Goal: Answer question/provide support: Share knowledge or assist other users

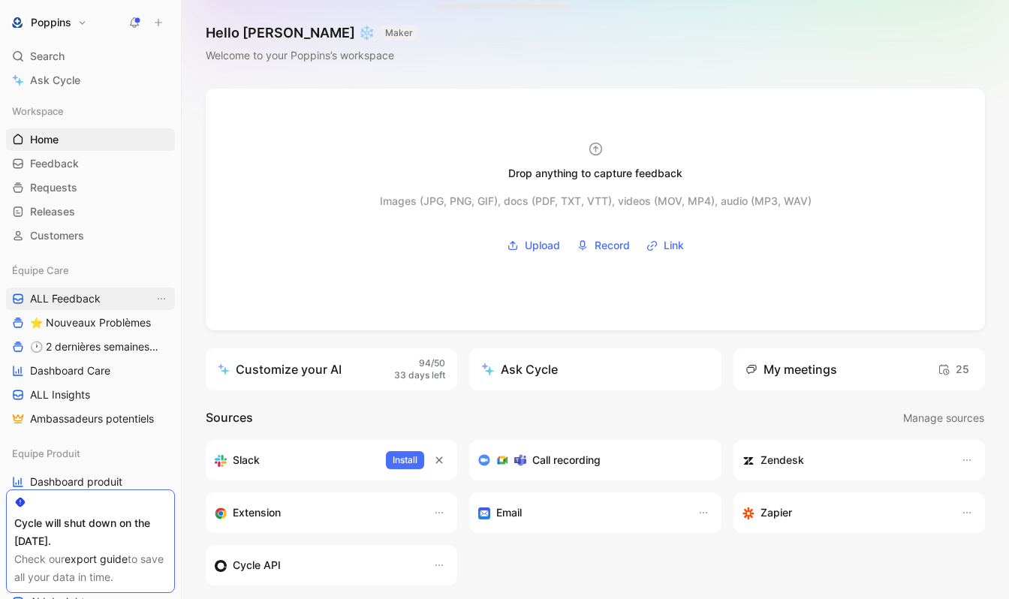
click at [90, 296] on span "ALL Feedback" at bounding box center [65, 298] width 71 height 15
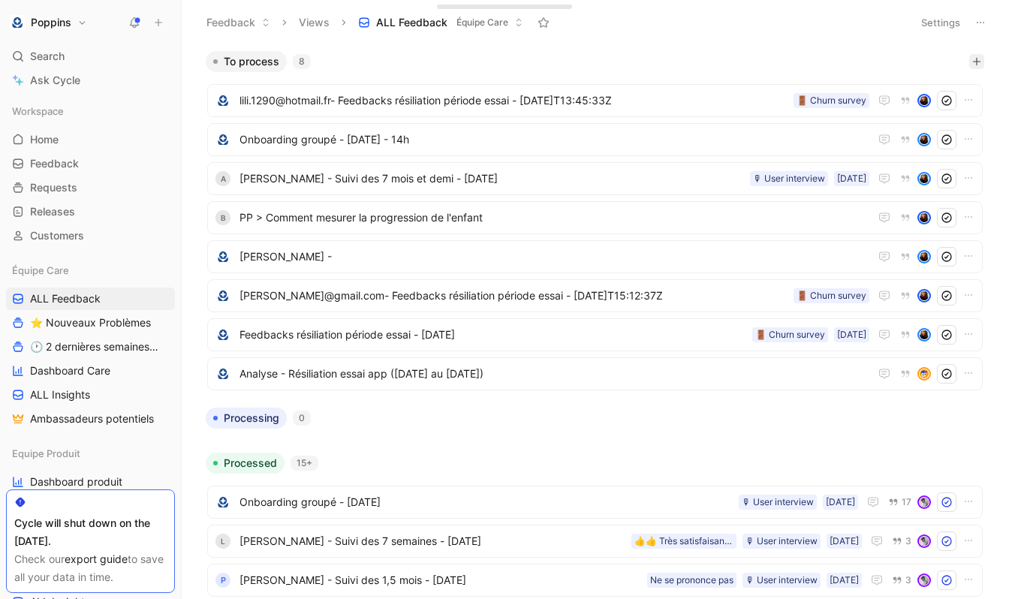
click at [978, 62] on icon "button" at bounding box center [976, 61] width 9 height 9
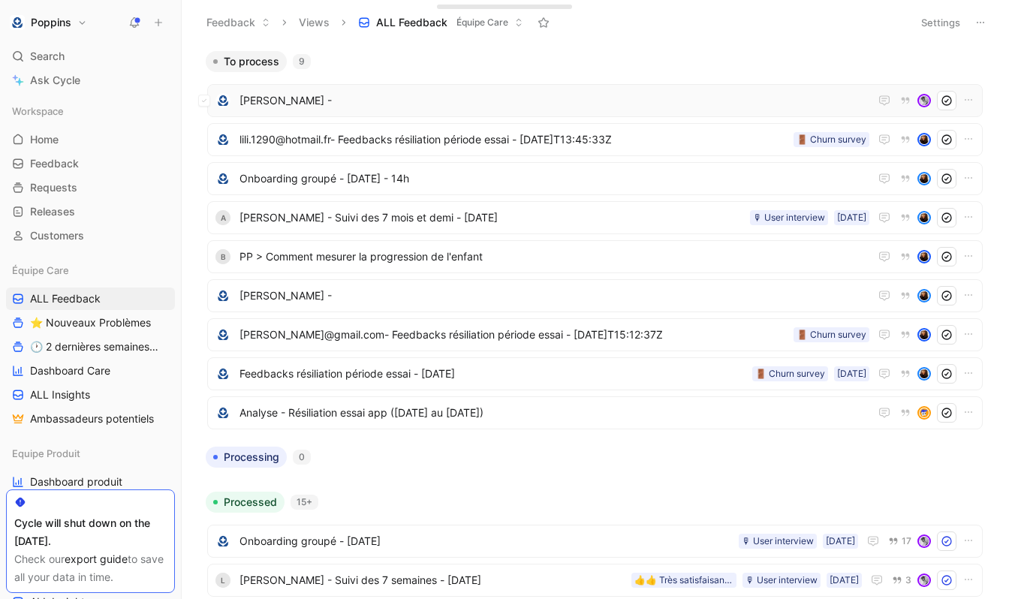
click at [393, 98] on span "[PERSON_NAME] -" at bounding box center [555, 101] width 630 height 18
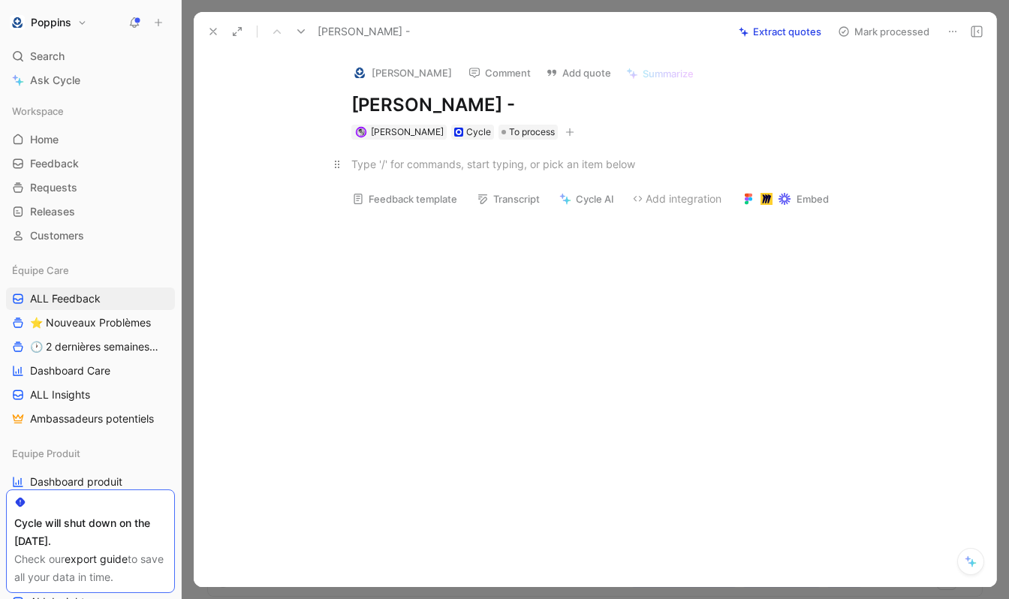
click at [517, 171] on div at bounding box center [611, 164] width 520 height 16
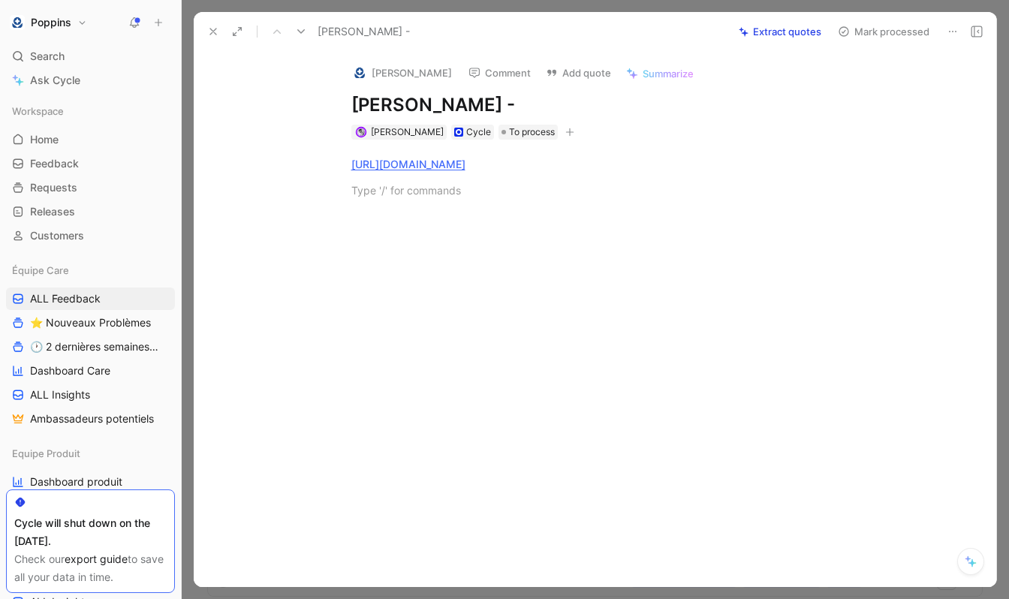
click at [486, 221] on div at bounding box center [610, 304] width 771 height 179
click at [439, 218] on div at bounding box center [610, 304] width 771 height 179
drag, startPoint x: 665, startPoint y: 395, endPoint x: 654, endPoint y: 395, distance: 10.5
click at [654, 395] on div "[PERSON_NAME] Comment Add quote Summarize [PERSON_NAME] - [PERSON_NAME] Cycle T…" at bounding box center [595, 319] width 803 height 536
click at [550, 301] on div at bounding box center [610, 304] width 771 height 179
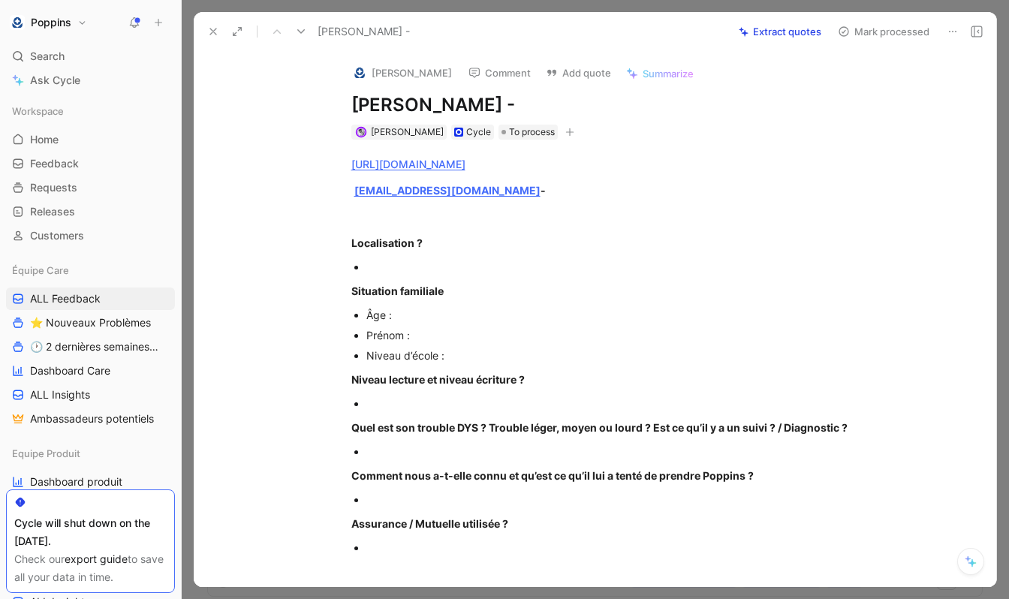
click at [419, 261] on div at bounding box center [618, 267] width 505 height 16
click at [511, 195] on div "[EMAIL_ADDRESS][DOMAIN_NAME] -" at bounding box center [611, 190] width 520 height 16
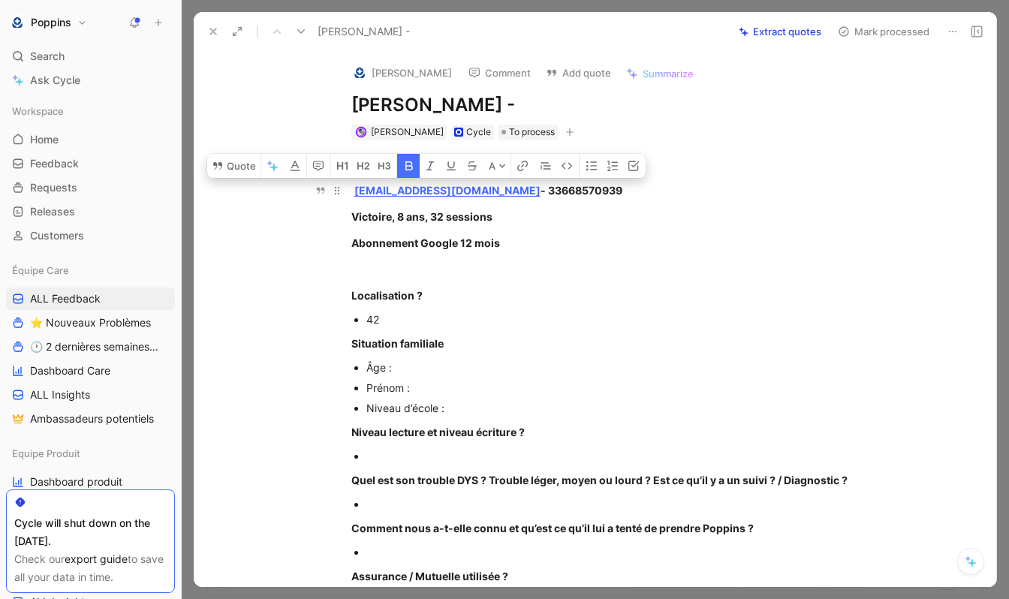
drag, startPoint x: 514, startPoint y: 245, endPoint x: 353, endPoint y: 192, distance: 169.8
click at [353, 192] on div "[URL][DOMAIN_NAME] [PERSON_NAME][EMAIL_ADDRESS][DOMAIN_NAME] - 33668570939 Vict…" at bounding box center [610, 593] width 771 height 907
click at [409, 160] on icon "button" at bounding box center [409, 166] width 12 height 12
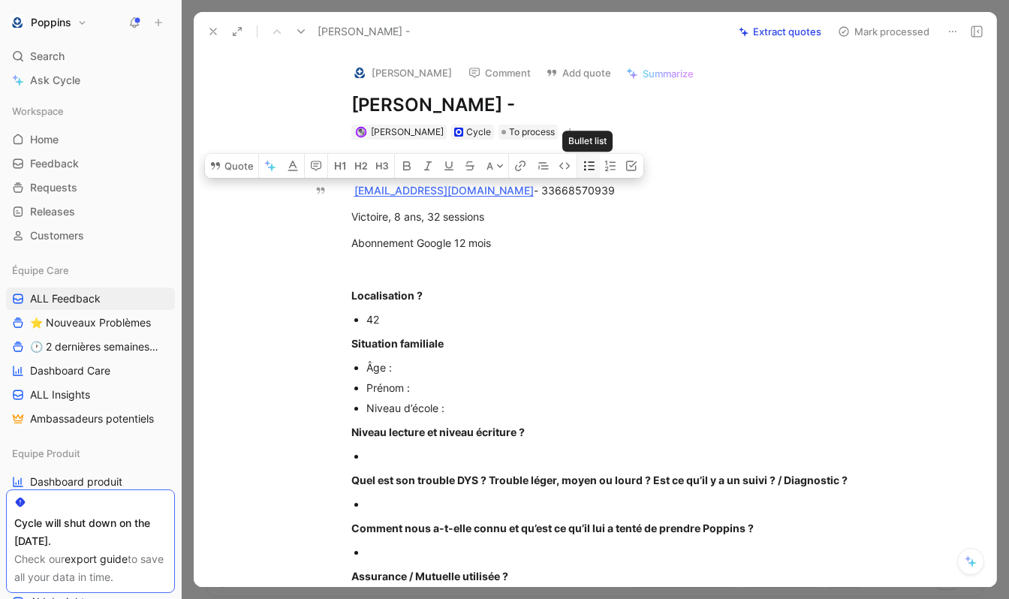
click at [585, 169] on icon "button" at bounding box center [589, 165] width 11 height 9
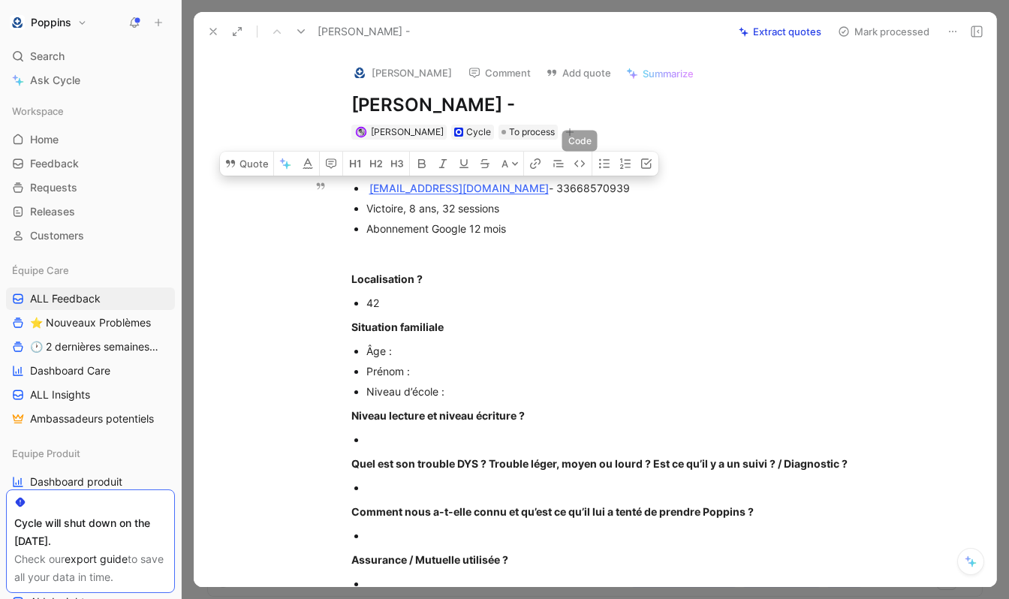
click at [559, 233] on div "Abonnement Google 12 mois" at bounding box center [618, 229] width 505 height 16
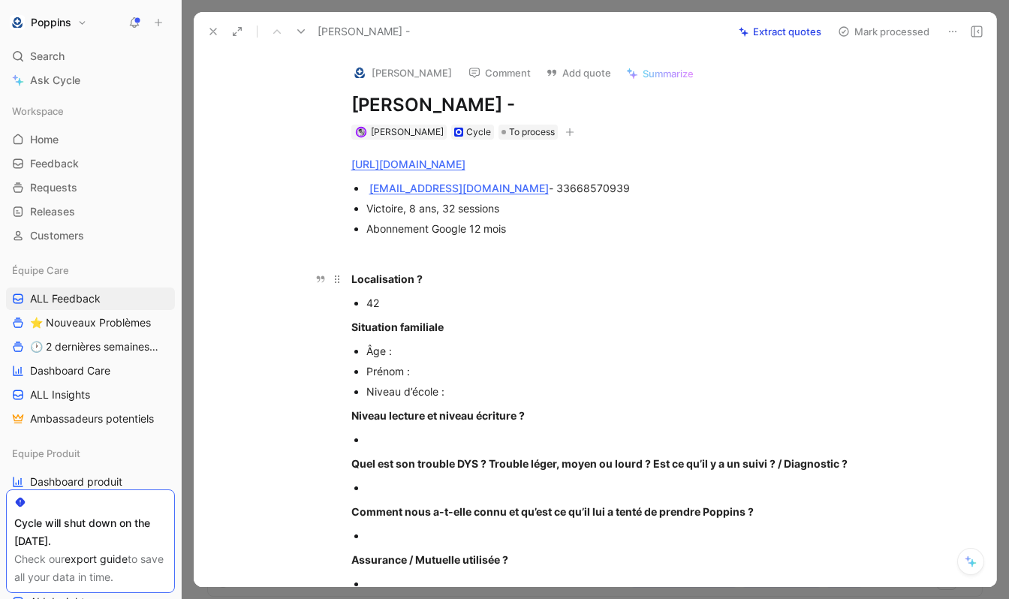
click at [465, 269] on p "Localisation ?" at bounding box center [611, 279] width 577 height 25
click at [447, 341] on p "Âge :" at bounding box center [618, 351] width 505 height 20
click at [427, 354] on div "Âge :" at bounding box center [618, 351] width 505 height 16
click at [436, 381] on p "Prénom :" at bounding box center [618, 371] width 505 height 20
click at [480, 403] on div "[URL][DOMAIN_NAME] [PERSON_NAME][EMAIL_ADDRESS][DOMAIN_NAME] - 33668570939 Vict…" at bounding box center [610, 585] width 771 height 891
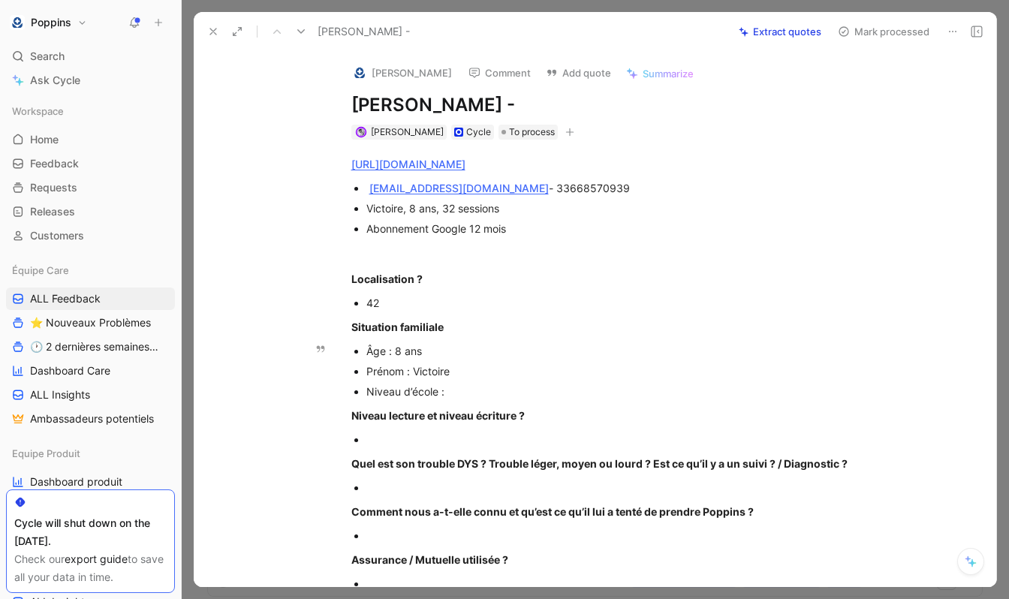
click at [472, 397] on div "Niveau d’école :" at bounding box center [618, 392] width 505 height 16
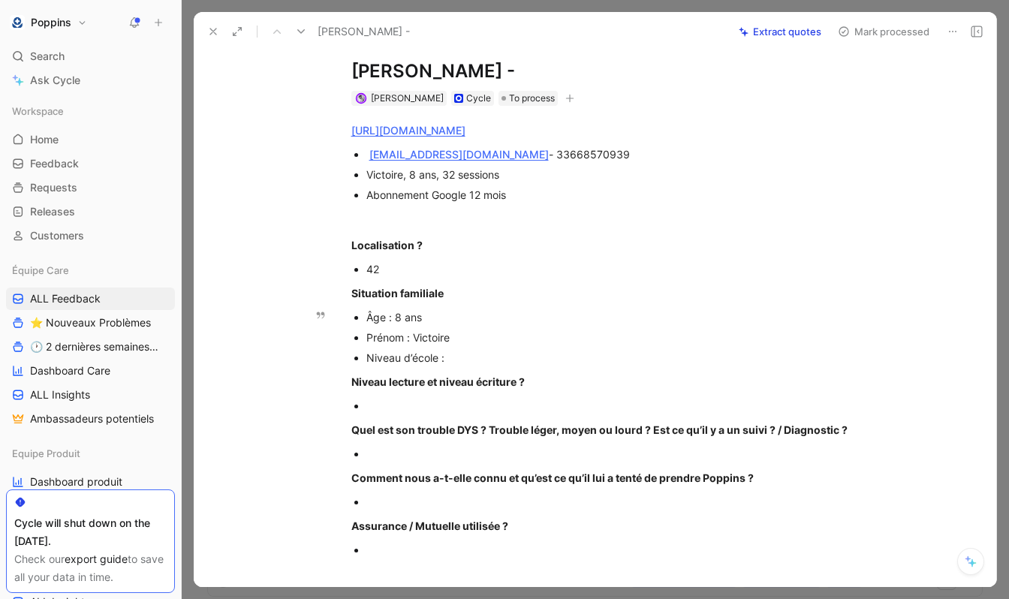
click at [463, 354] on div "Niveau d’école :" at bounding box center [618, 358] width 505 height 16
click at [454, 408] on div at bounding box center [618, 406] width 505 height 16
click at [565, 100] on icon "button" at bounding box center [569, 98] width 9 height 9
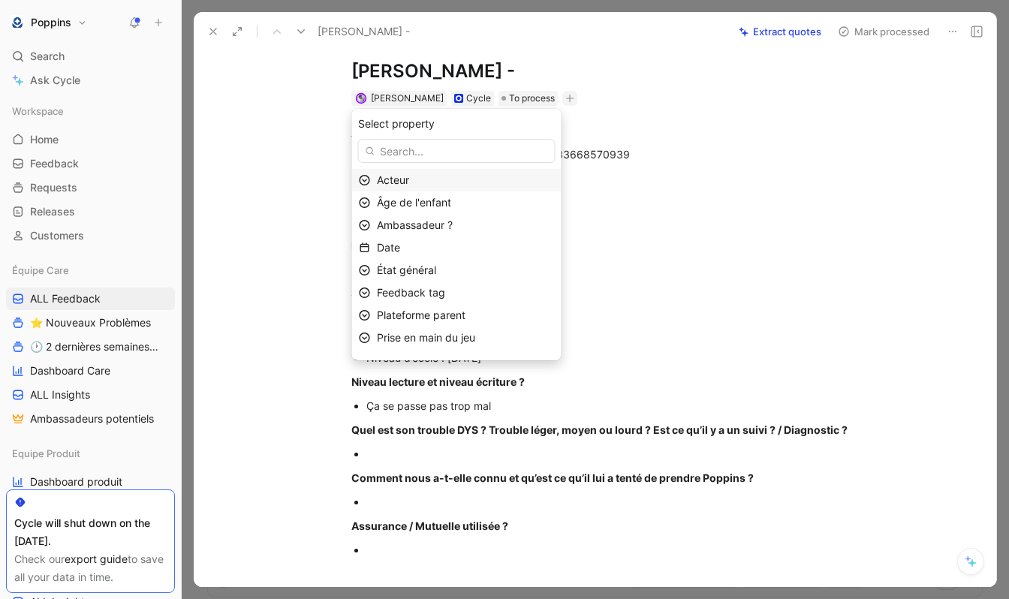
click at [505, 173] on div "Acteur" at bounding box center [466, 180] width 178 height 18
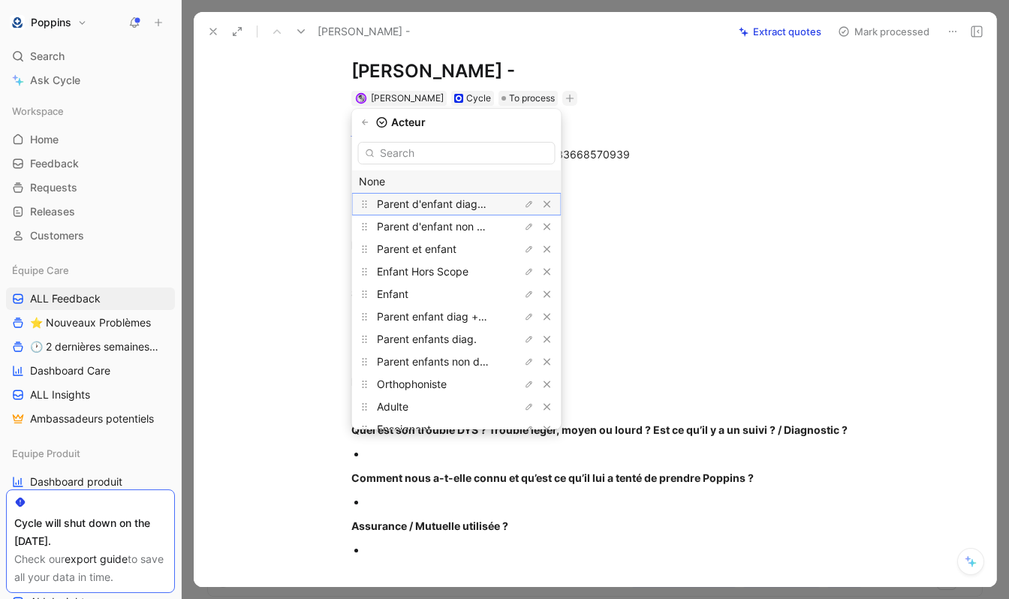
click at [496, 209] on span "Parent d'enfant diagnostiqué" at bounding box center [448, 204] width 143 height 13
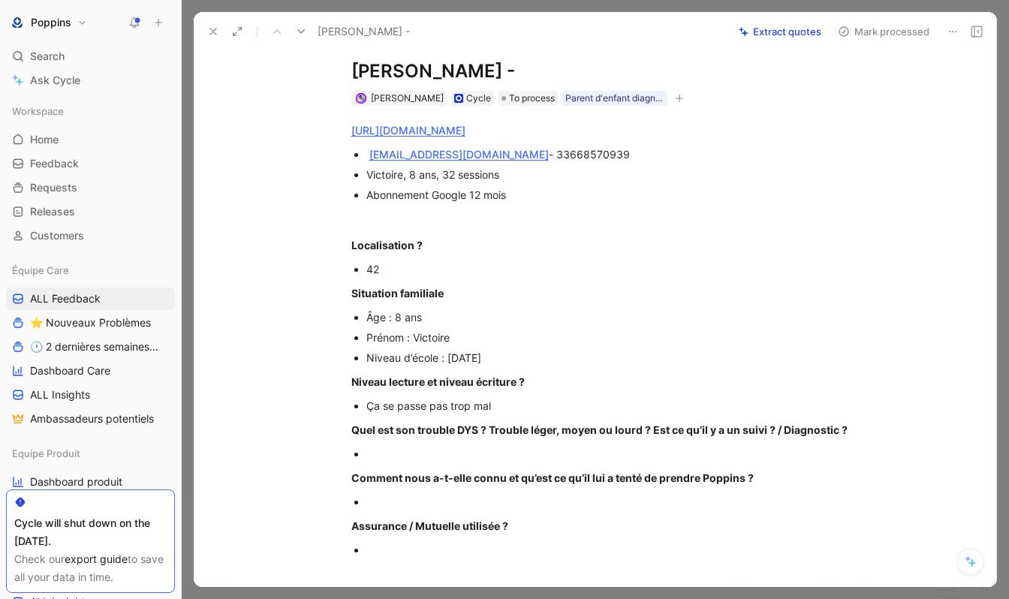
click at [460, 444] on p at bounding box center [618, 454] width 505 height 20
click at [438, 451] on div at bounding box center [618, 454] width 505 height 16
click at [406, 453] on div at bounding box center [618, 454] width 505 height 16
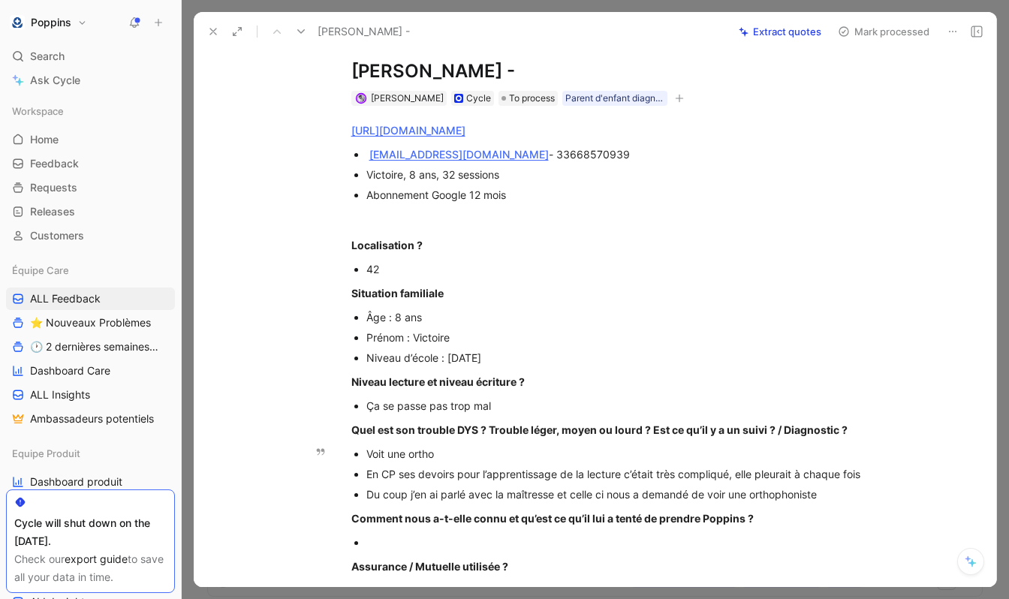
click at [580, 494] on div "Du coup j’en ai parlé avec la maîtresse et celle ci nous a demandé de voir une …" at bounding box center [618, 495] width 505 height 16
click at [847, 491] on div "Du coup j’en ai parlé avec la maîtresse et elle nous a demandé de voir une orth…" at bounding box center [618, 495] width 505 height 16
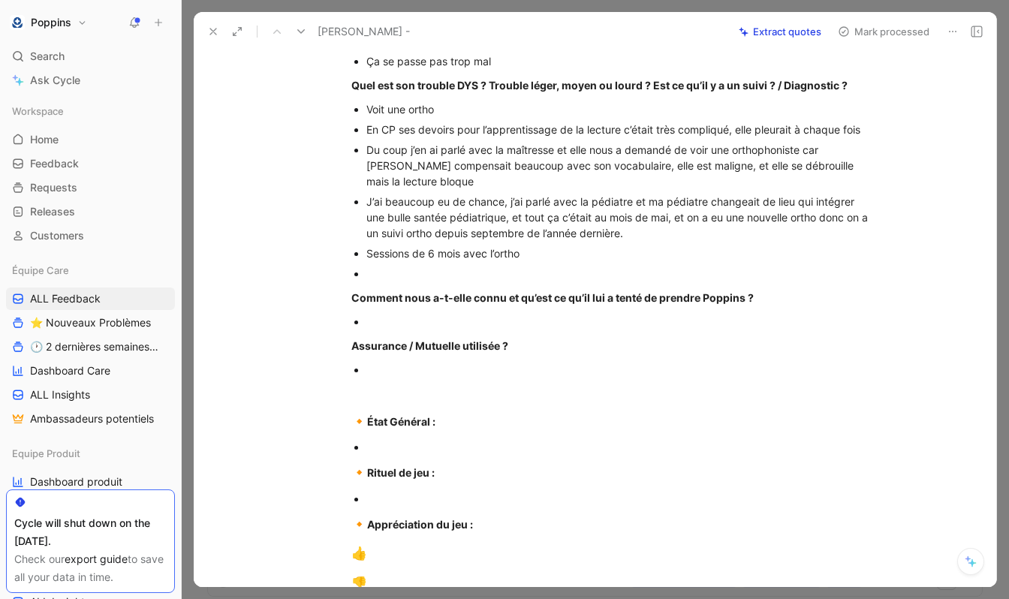
scroll to position [383, 0]
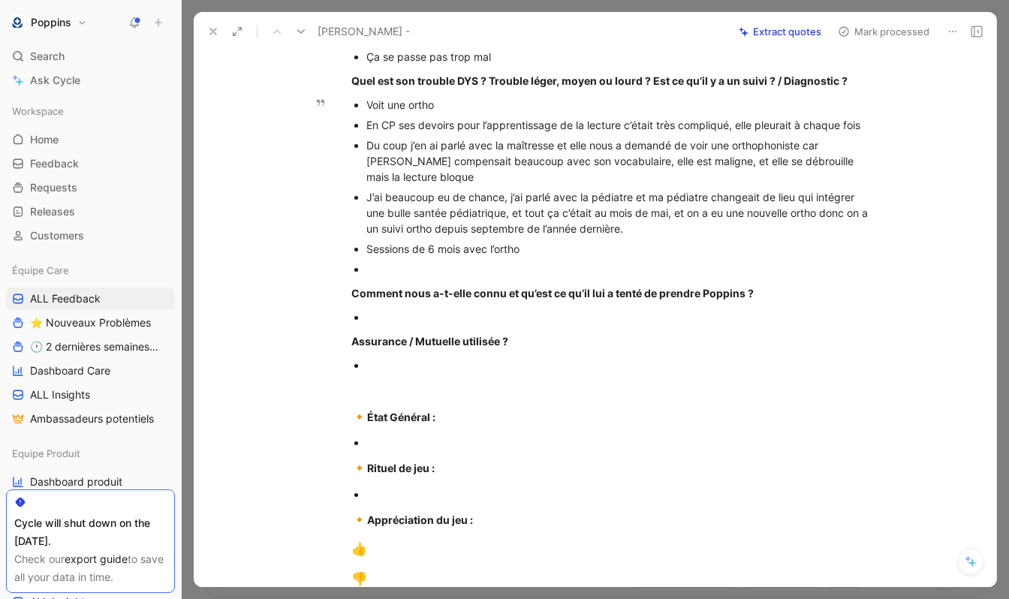
click at [520, 276] on div at bounding box center [618, 269] width 505 height 16
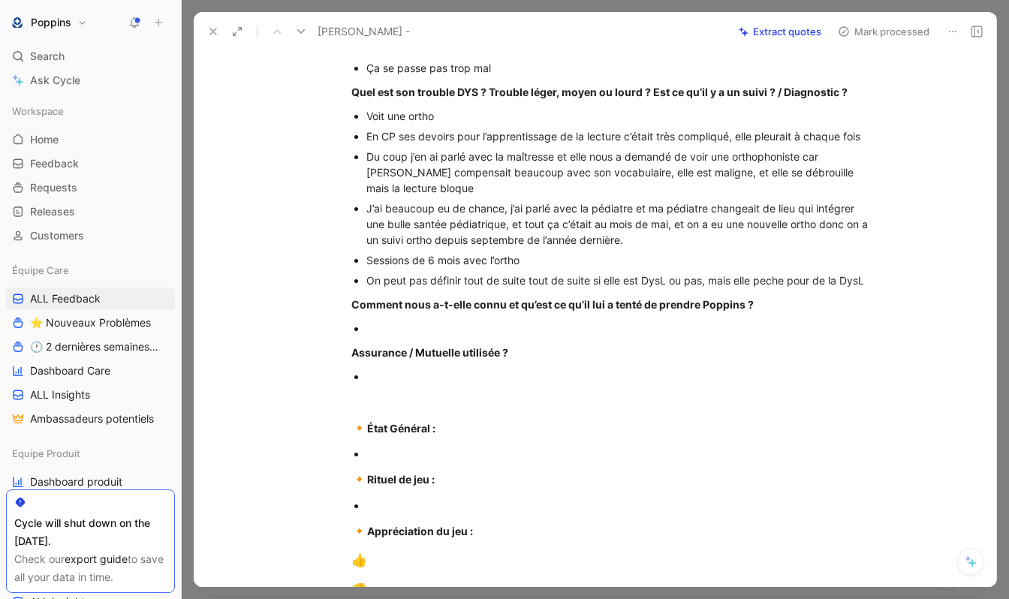
scroll to position [0, 0]
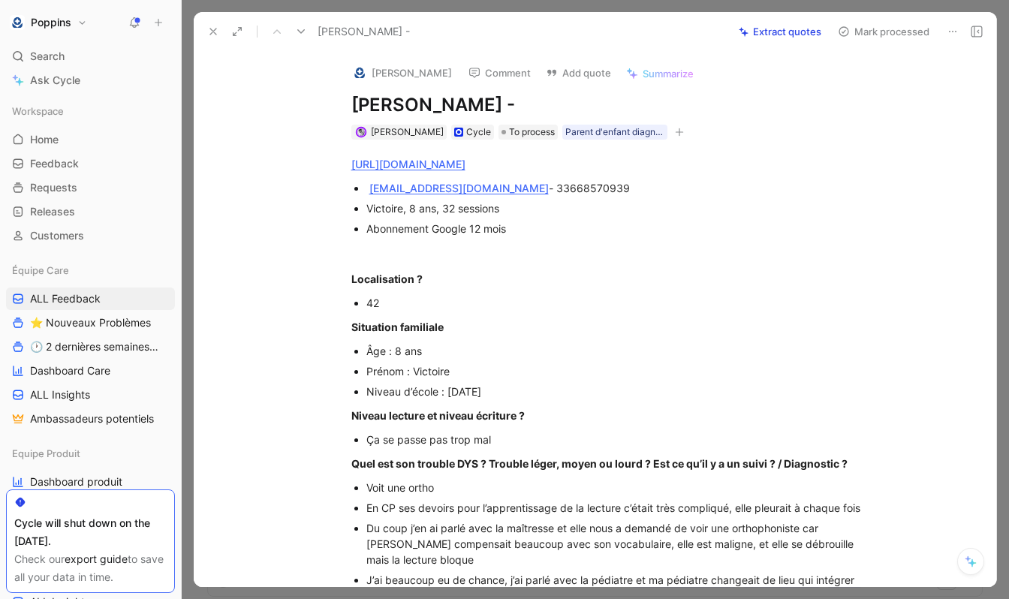
click at [675, 132] on icon "button" at bounding box center [679, 131] width 8 height 1
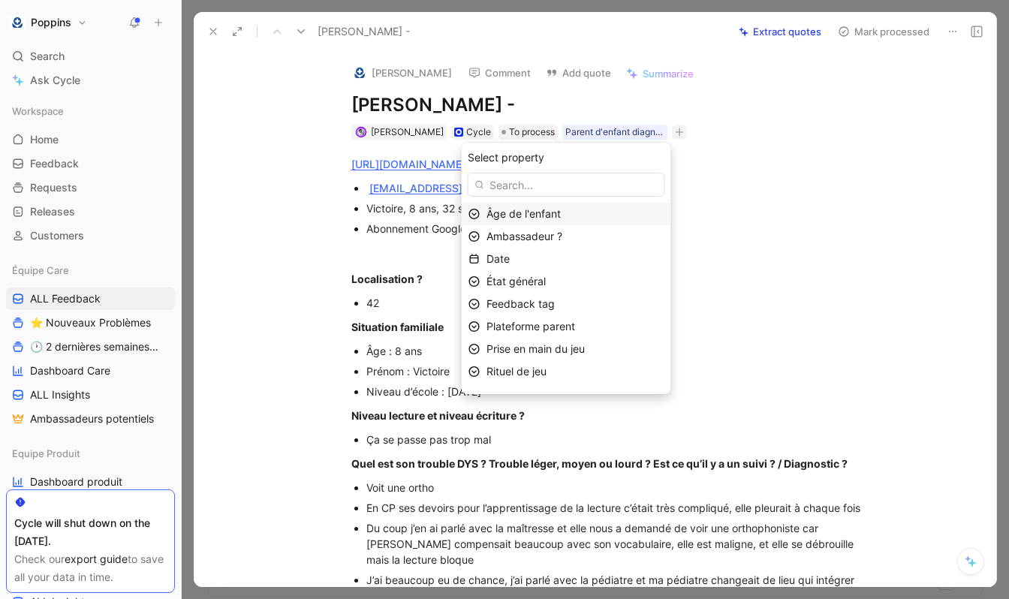
click at [561, 216] on span "Âge de l'enfant" at bounding box center [524, 213] width 74 height 13
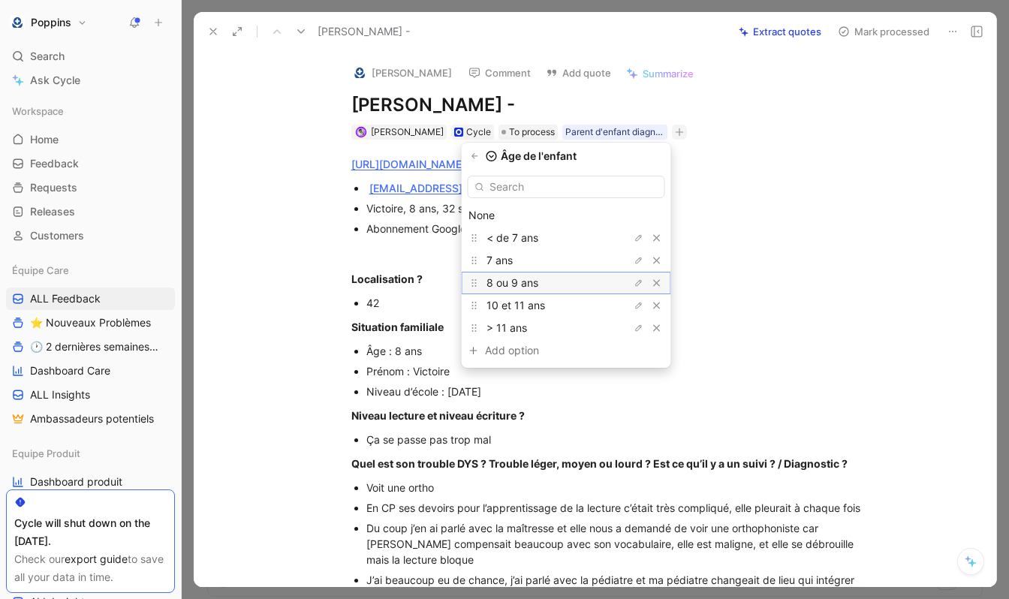
click at [564, 282] on div "8 ou 9 ans" at bounding box center [543, 283] width 113 height 18
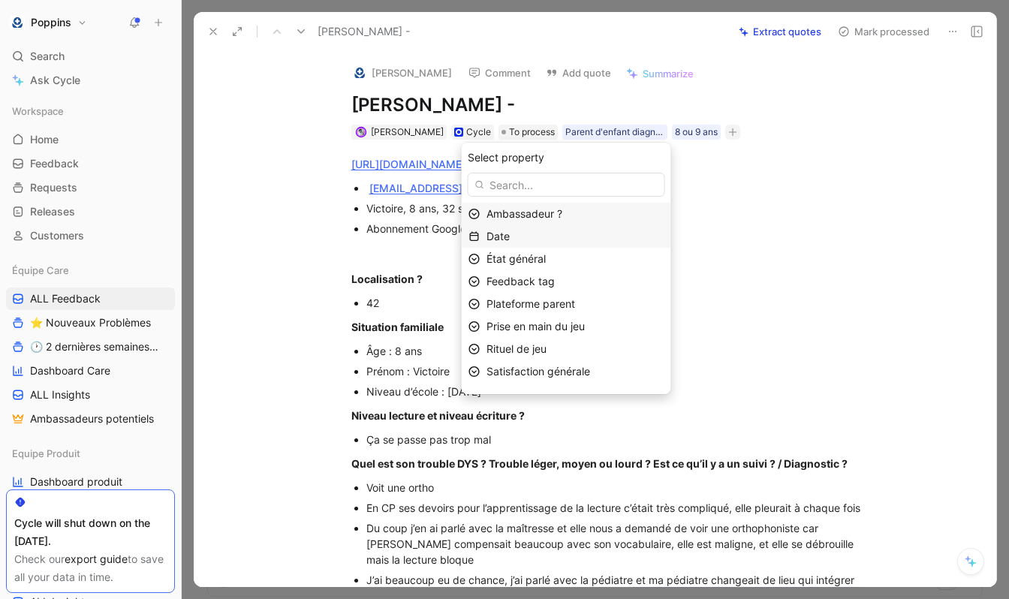
click at [560, 231] on div "Date" at bounding box center [576, 237] width 178 height 18
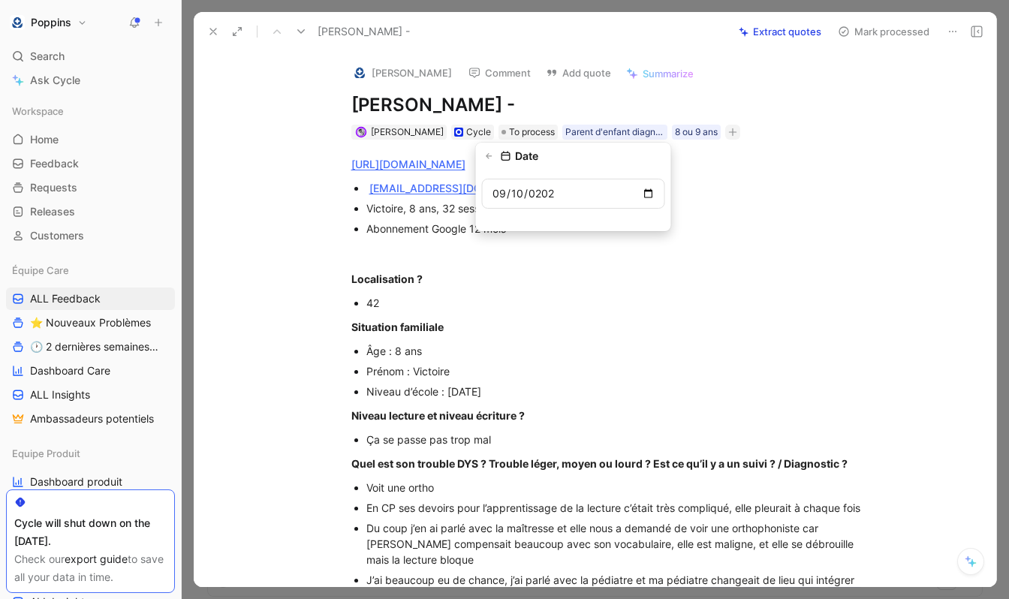
type input "[DATE]"
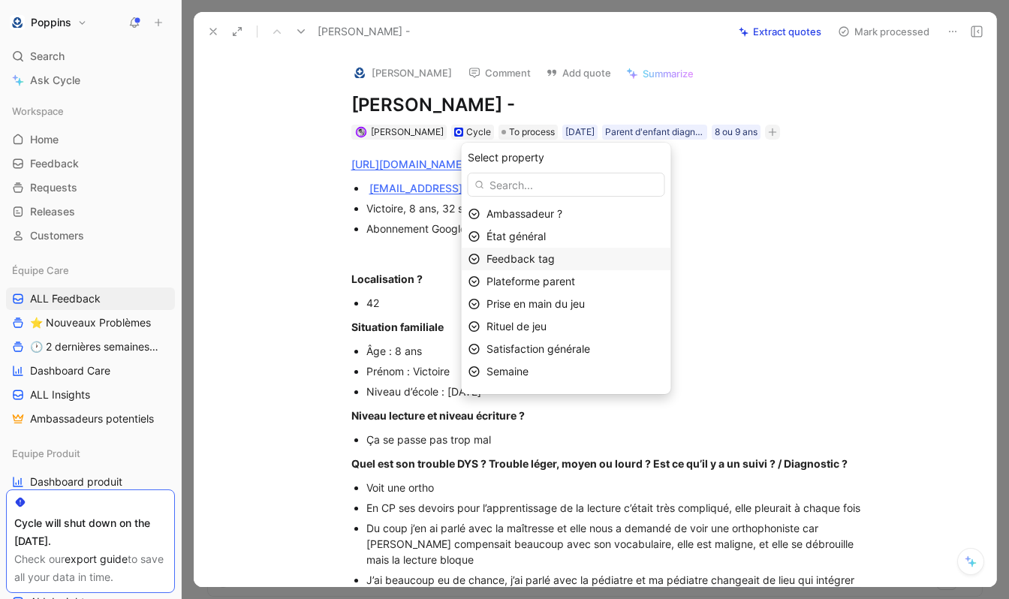
click at [579, 266] on div "Feedback tag" at bounding box center [576, 259] width 178 height 18
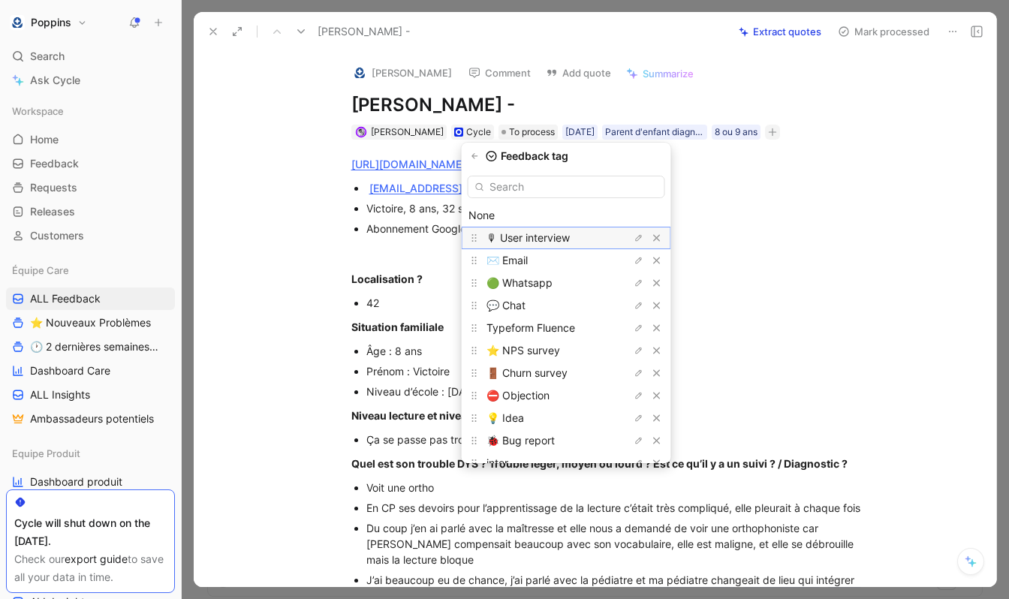
click at [557, 236] on span "🎙 User interview" at bounding box center [528, 237] width 83 height 13
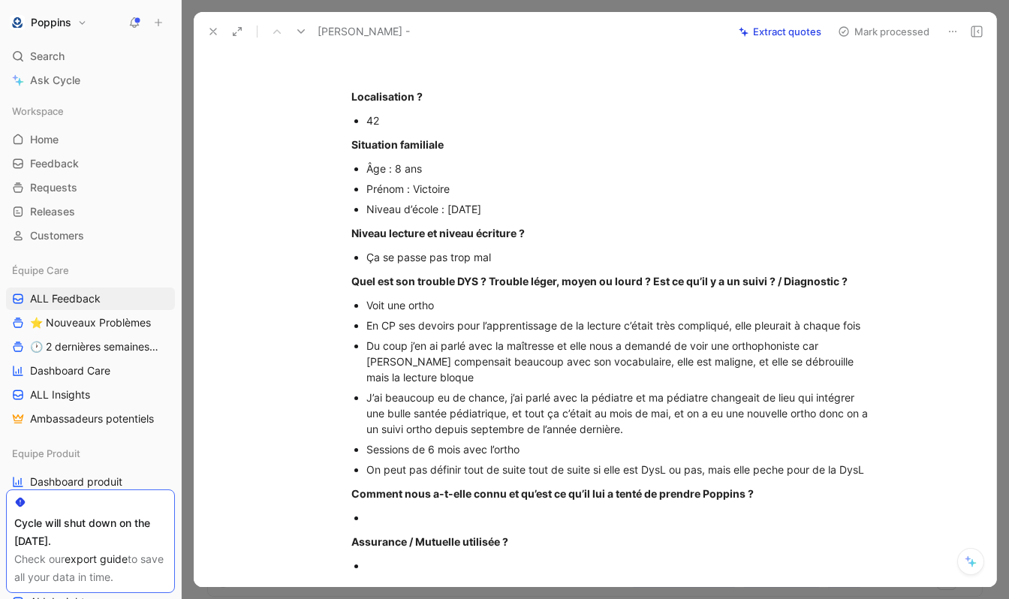
scroll to position [414, 0]
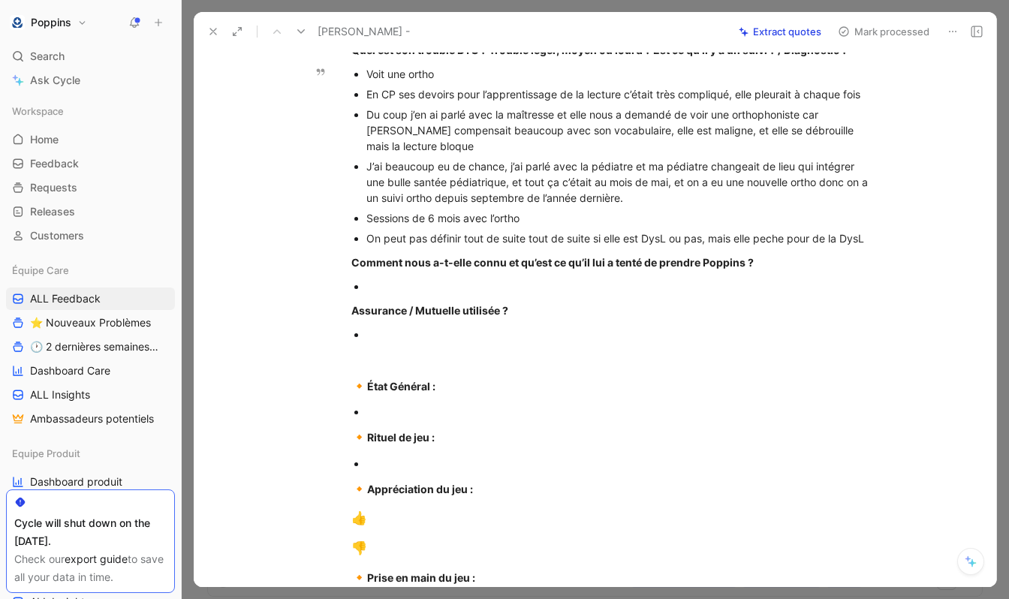
click at [452, 246] on div "On peut pas définir tout de suite tout de suite si elle est DysL ou pas, mais e…" at bounding box center [618, 239] width 505 height 16
click at [438, 246] on div "On peut pas définir tout de suite tout de suite si elle est DysL ou pas, mais e…" at bounding box center [618, 239] width 505 height 16
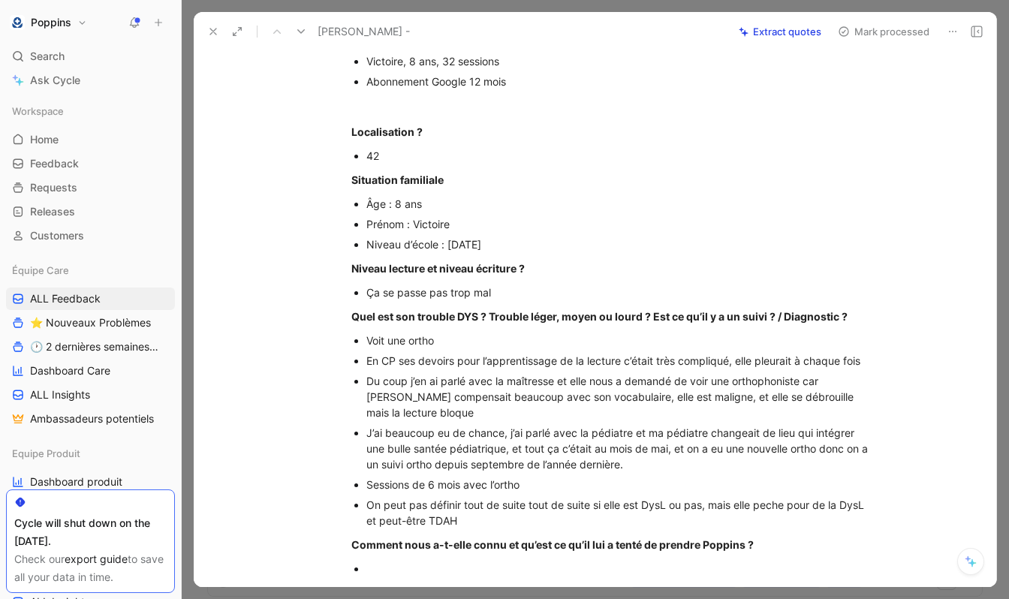
scroll to position [0, 0]
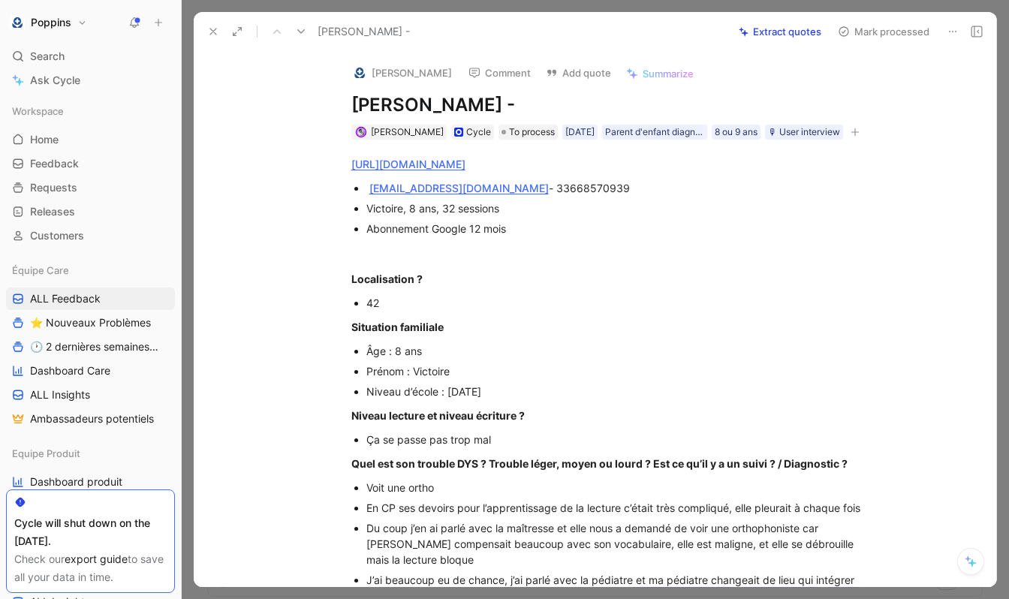
click at [858, 126] on button "button" at bounding box center [855, 132] width 15 height 15
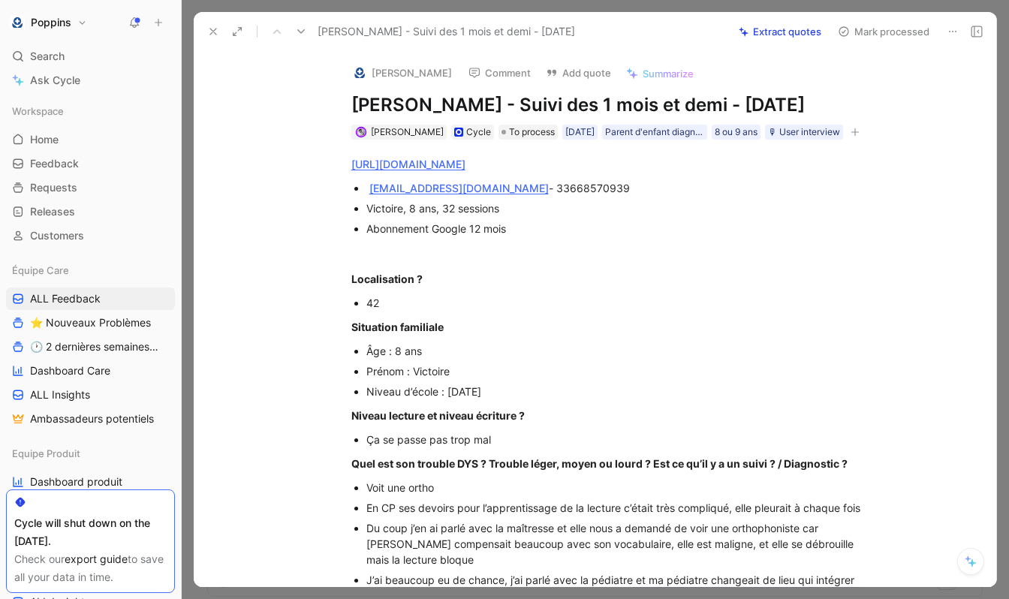
click at [863, 140] on button "button" at bounding box center [855, 132] width 15 height 15
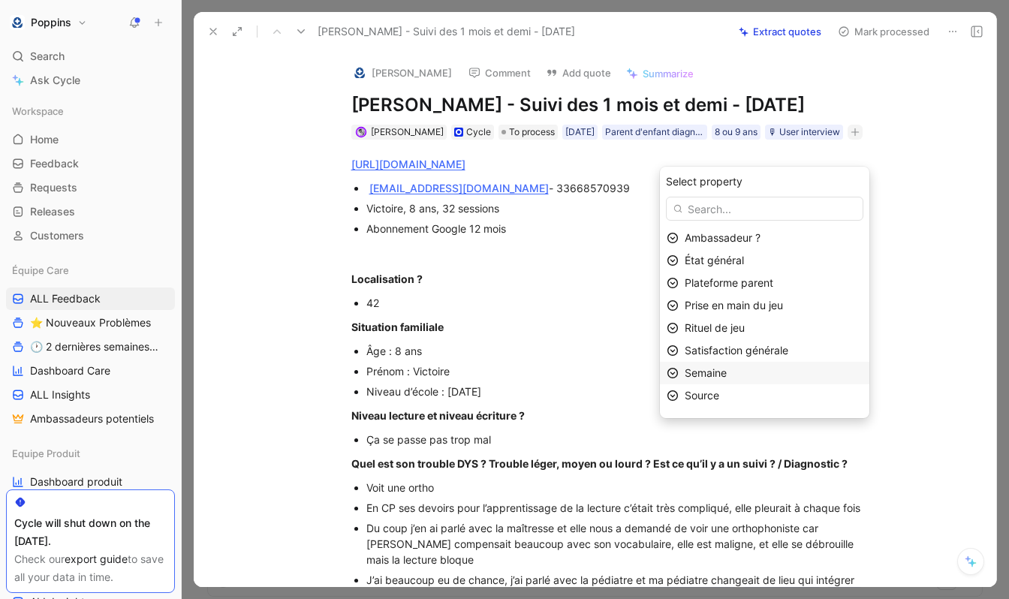
click at [751, 377] on div "Semaine" at bounding box center [774, 373] width 178 height 18
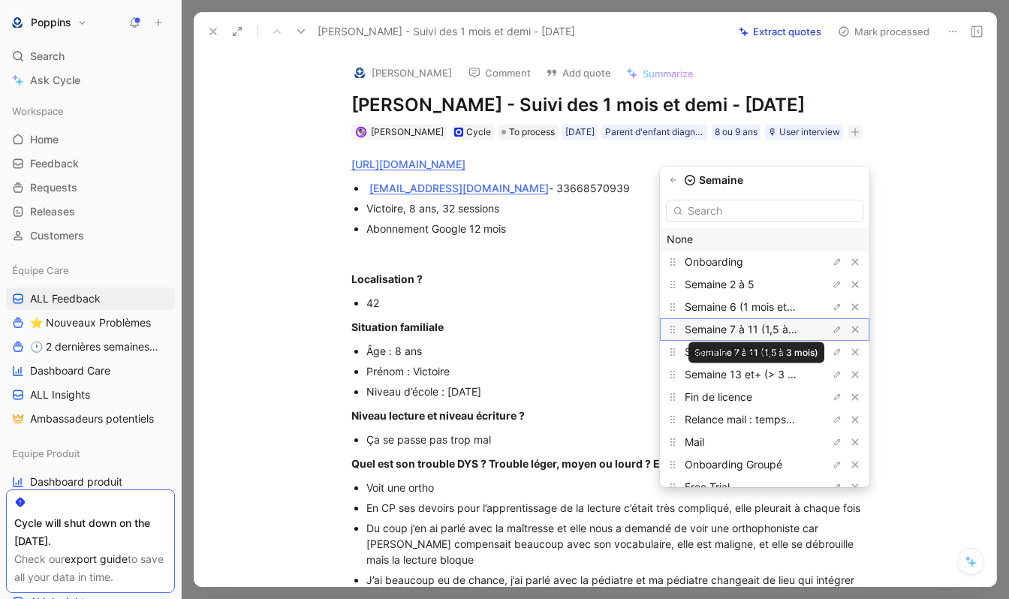
click at [766, 326] on span "Semaine 7 à 11 (1,5 à 3 mois)" at bounding box center [756, 329] width 143 height 13
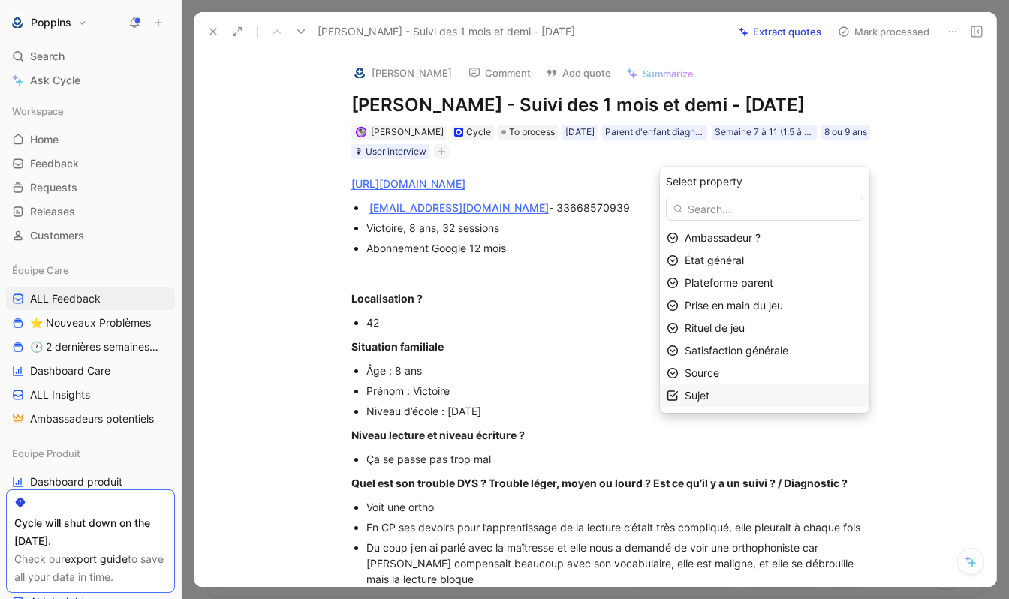
click at [742, 394] on div "Sujet" at bounding box center [774, 396] width 178 height 18
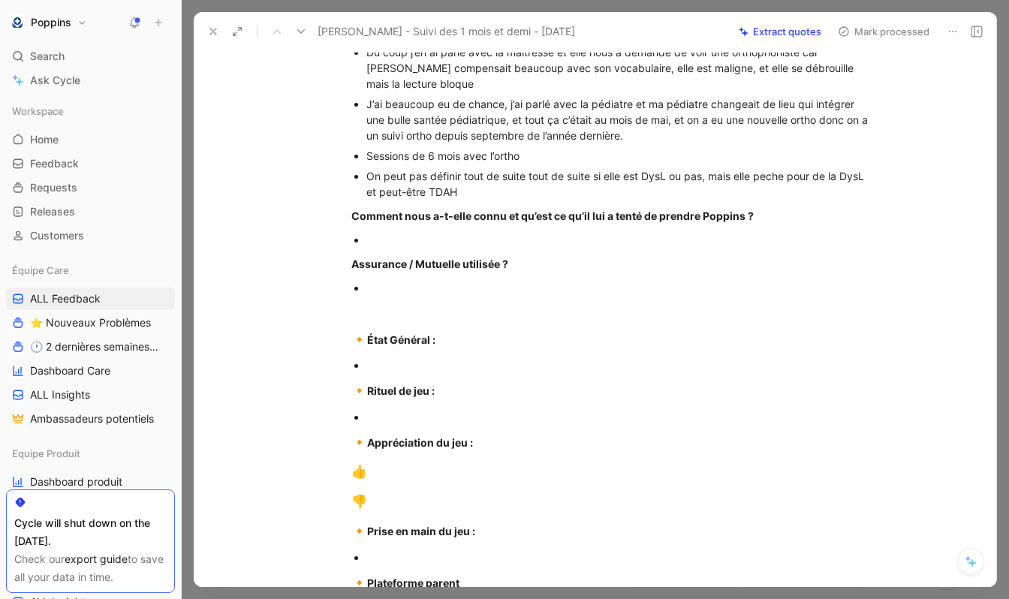
scroll to position [479, 0]
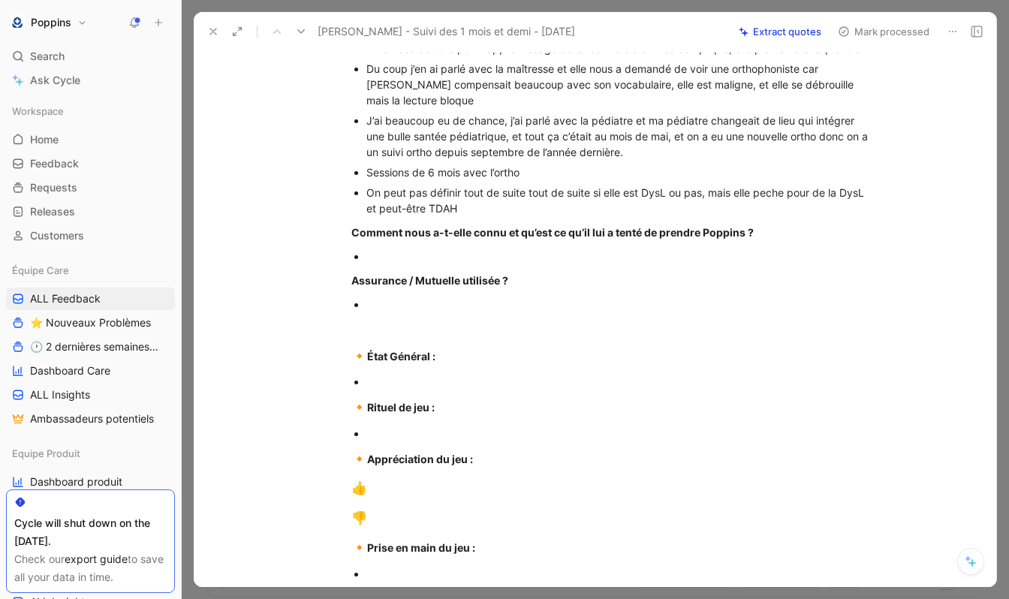
click at [555, 288] on div "Assurance / Mutuelle utilisée ?" at bounding box center [611, 281] width 520 height 16
click at [504, 264] on div at bounding box center [618, 257] width 505 height 16
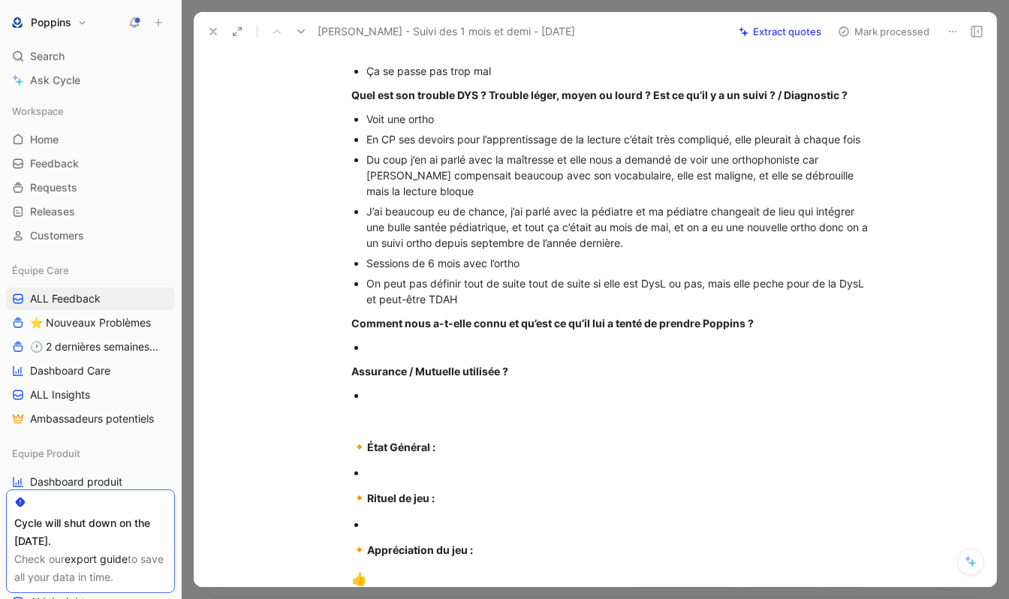
scroll to position [373, 0]
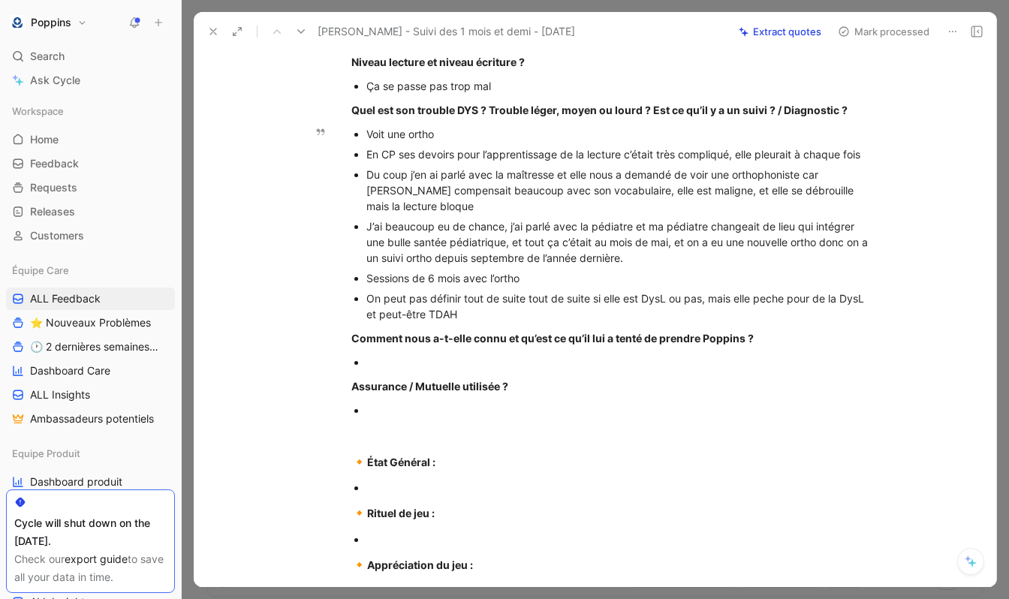
click at [771, 322] on div "On peut pas définir tout de suite tout de suite si elle est DysL ou pas, mais e…" at bounding box center [618, 307] width 505 height 32
click at [490, 346] on div "Comment nous a-t-elle connu et qu’est ce qu’il lui a tenté de prendre Poppins ?" at bounding box center [611, 338] width 520 height 16
click at [467, 370] on div at bounding box center [618, 362] width 505 height 16
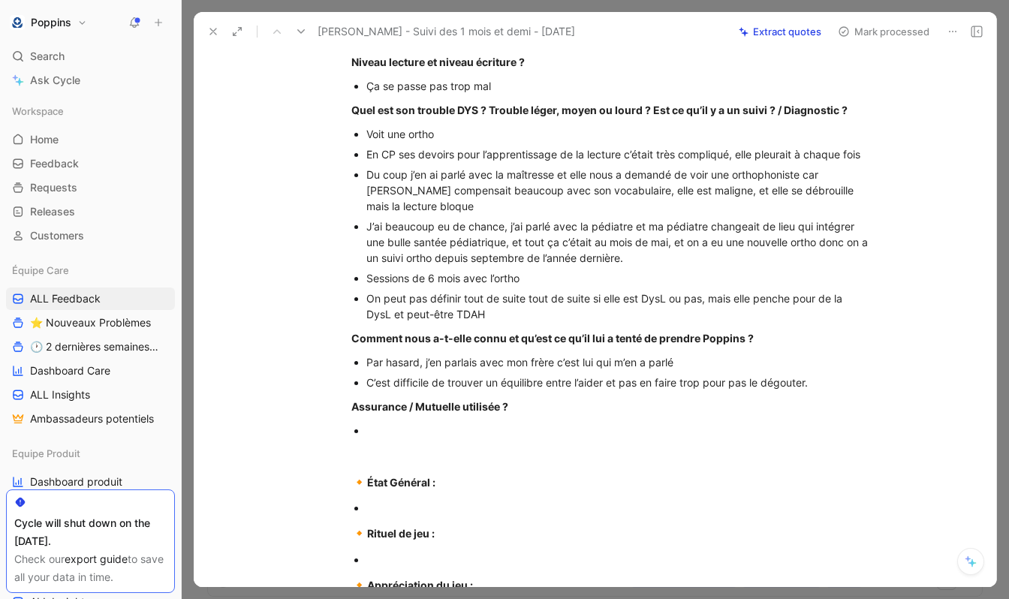
scroll to position [0, 0]
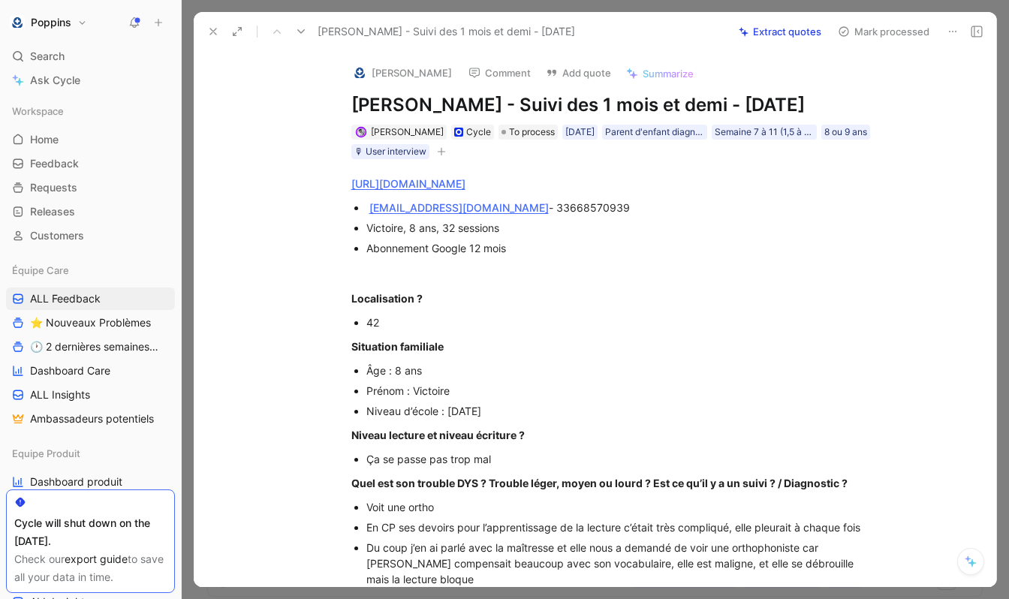
click at [505, 161] on div "[PERSON_NAME] Cycle To process [DATE] Parent d'enfant diagnostiqué Semaine 7 à …" at bounding box center [611, 142] width 523 height 38
click at [446, 156] on icon "button" at bounding box center [441, 151] width 9 height 9
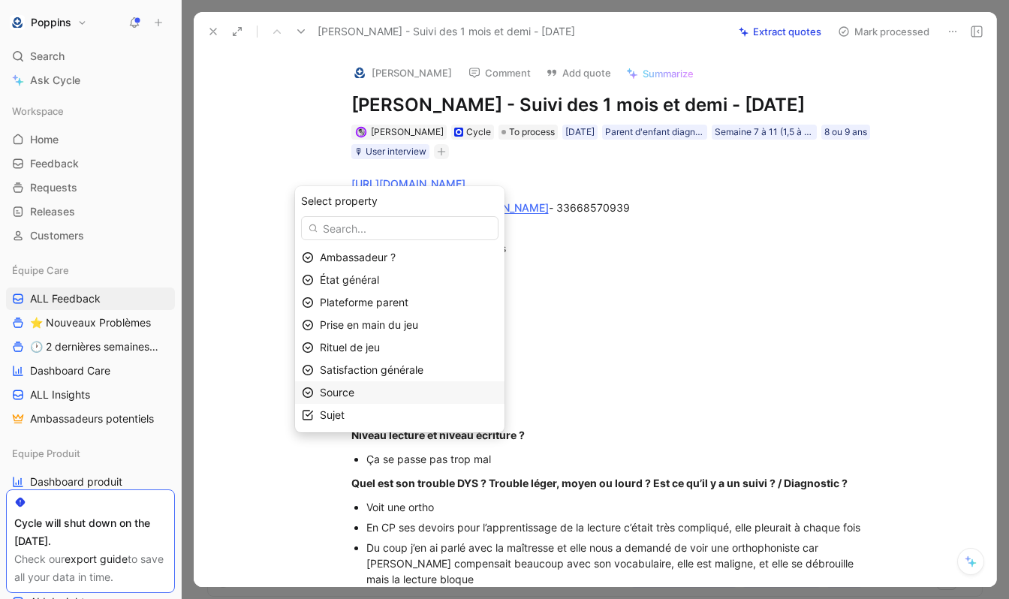
click at [411, 387] on div "Source" at bounding box center [409, 393] width 178 height 18
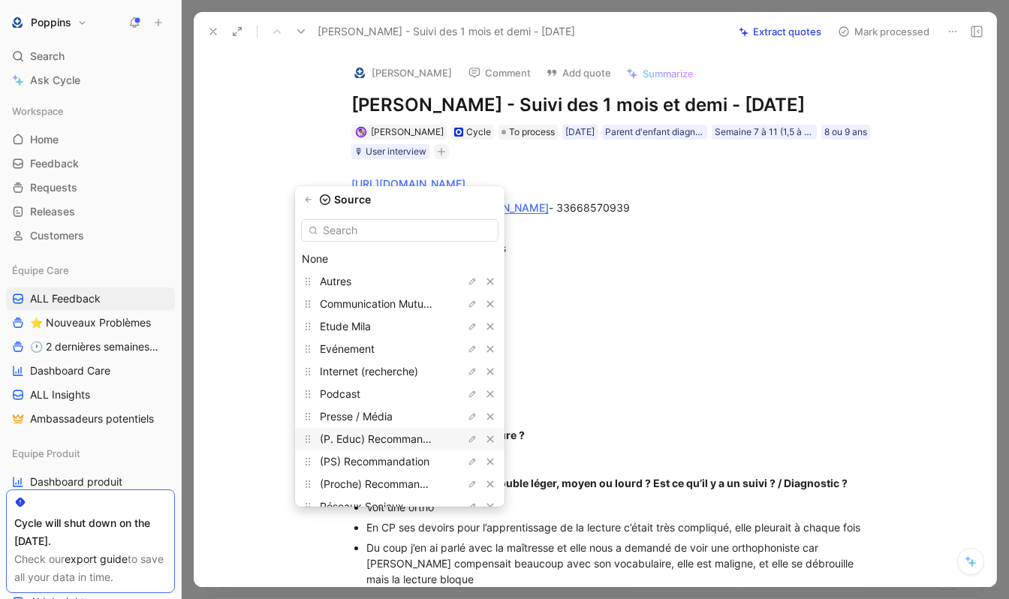
scroll to position [40, 0]
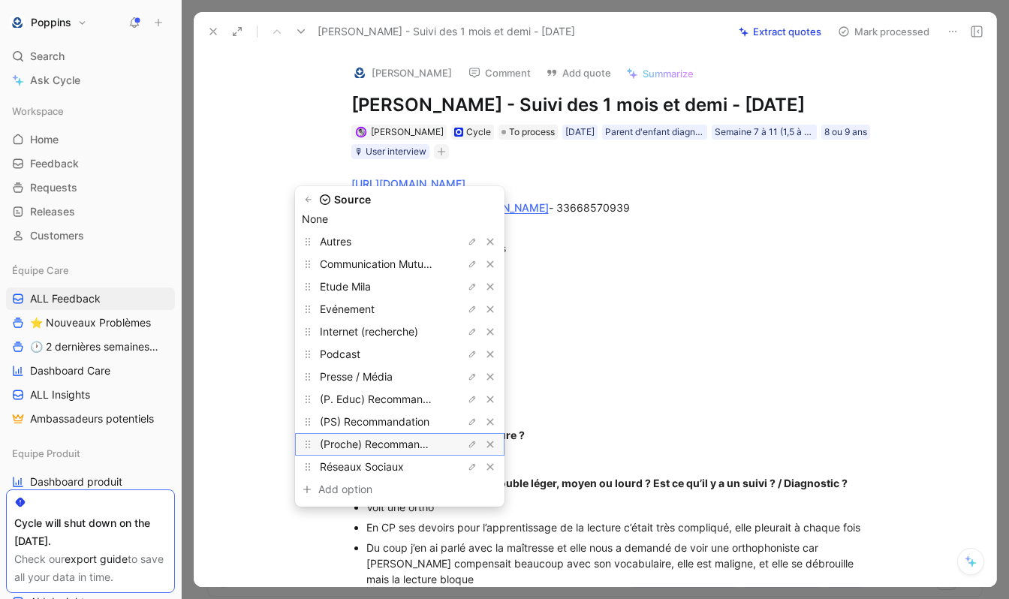
click at [400, 437] on div "(Proche) Recommandation" at bounding box center [376, 445] width 113 height 18
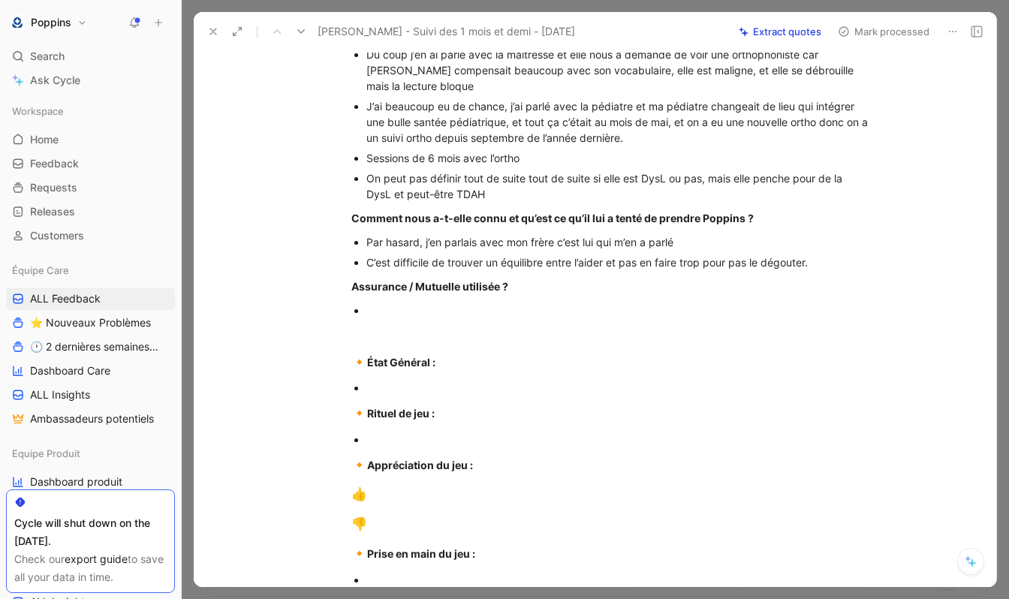
scroll to position [546, 0]
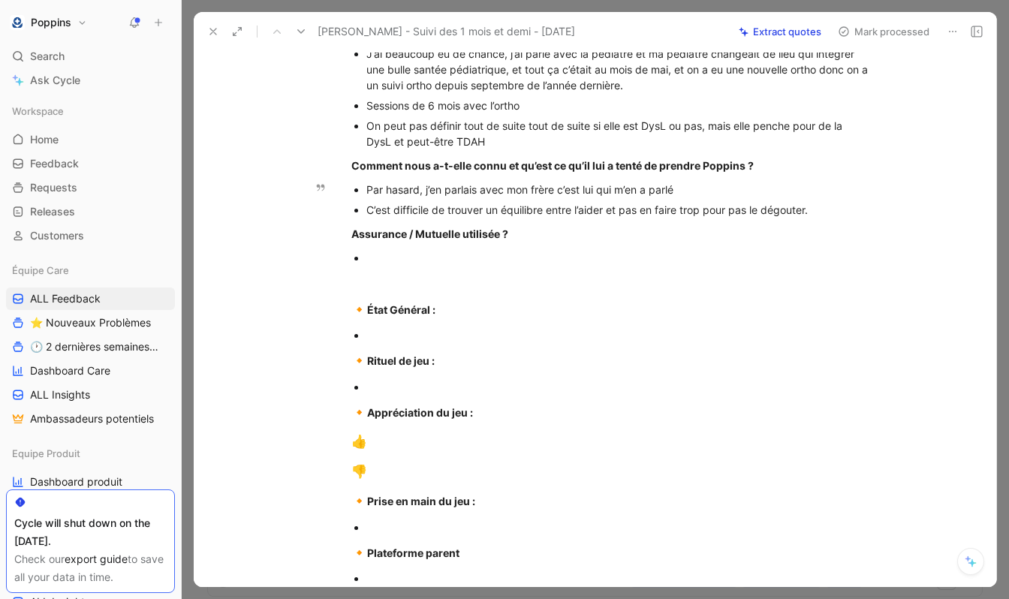
click at [823, 218] on div "C’est difficile de trouver un équilibre entre l’aider et pas en faire trop pour…" at bounding box center [618, 210] width 505 height 16
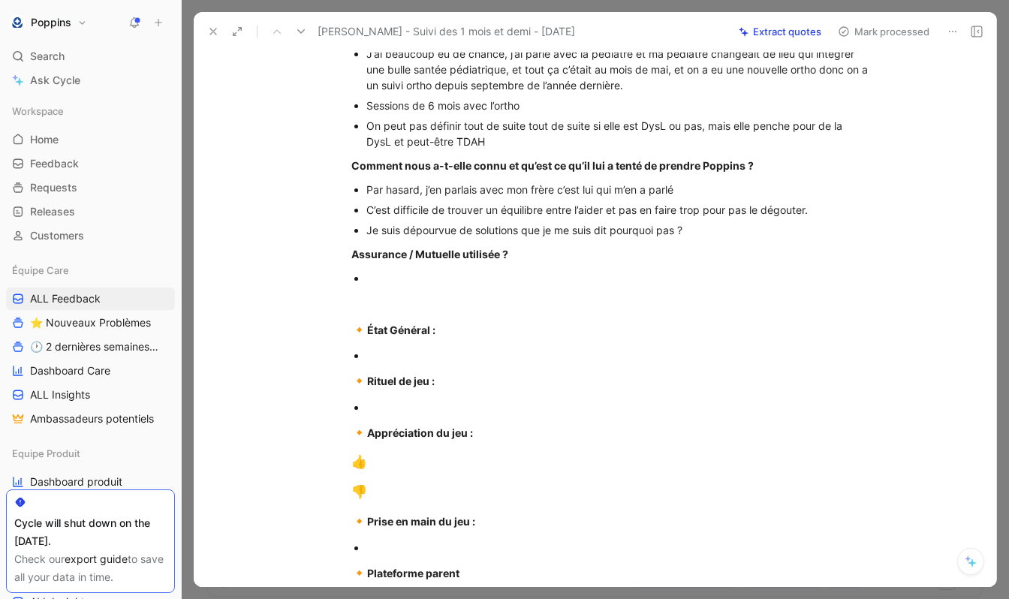
click at [662, 286] on div at bounding box center [618, 278] width 505 height 16
click at [694, 238] on div "Je suis dépourvue de solutions que je me suis dit pourquoi pas ?" at bounding box center [618, 230] width 505 height 16
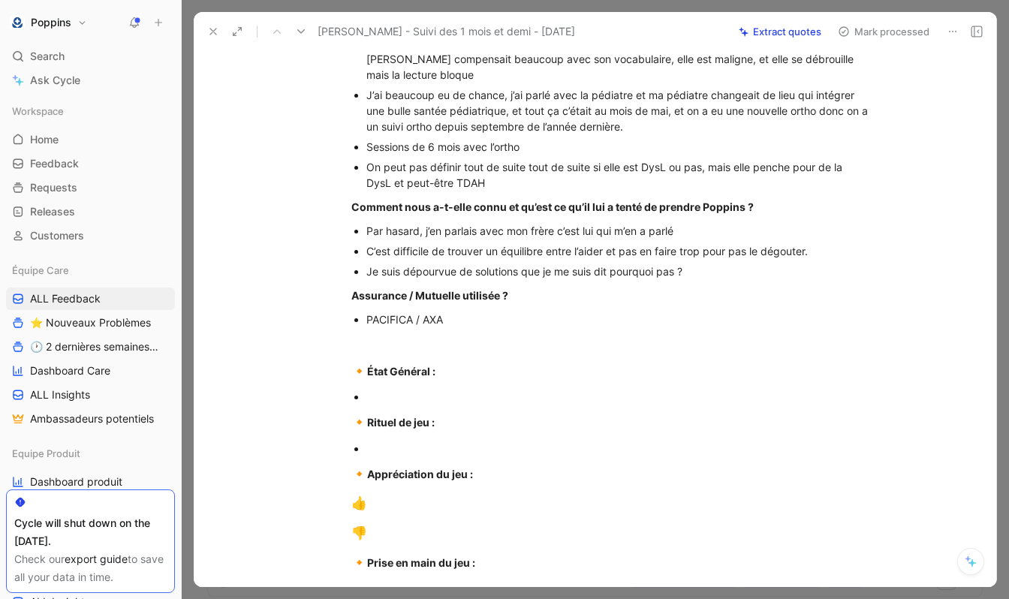
scroll to position [506, 0]
click at [418, 409] on div "[URL][DOMAIN_NAME] [PERSON_NAME][EMAIL_ADDRESS][DOMAIN_NAME] - 33668570939 Vict…" at bounding box center [610, 208] width 771 height 1111
click at [395, 403] on div at bounding box center [618, 395] width 505 height 16
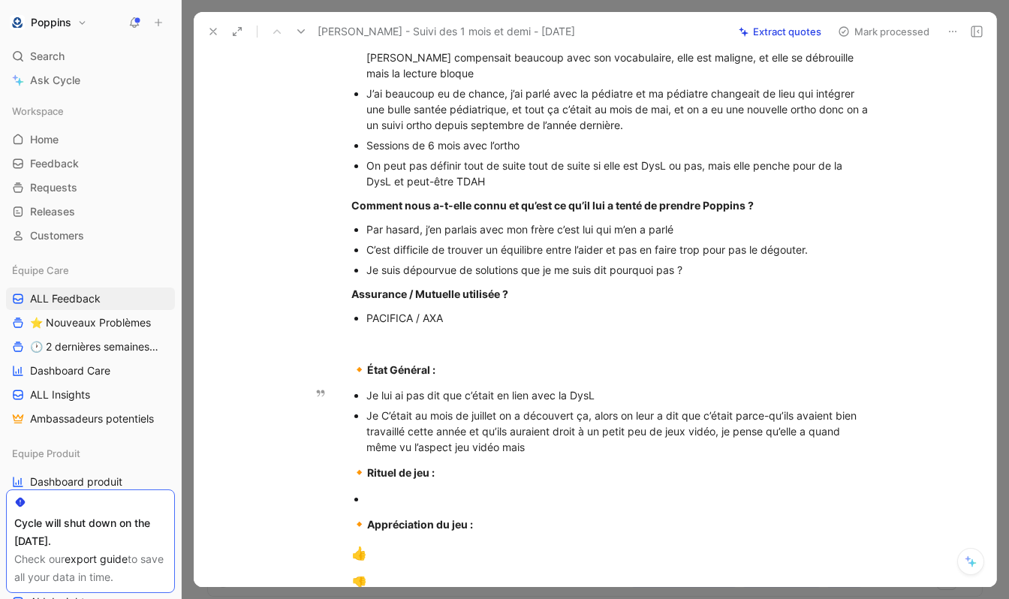
click at [469, 455] on div "Je C’était au mois de juillet on a découvert ça, alors on leur a dit que c’étai…" at bounding box center [618, 431] width 505 height 47
click at [503, 455] on div "Je C’était au mois de juillet on a découvert ça, alors on leur a dit que c’étai…" at bounding box center [618, 431] width 505 height 47
click at [578, 455] on div "Je C’était au mois de juillet on a découvert ça, alors on leur a dit que c’étai…" at bounding box center [618, 431] width 505 height 47
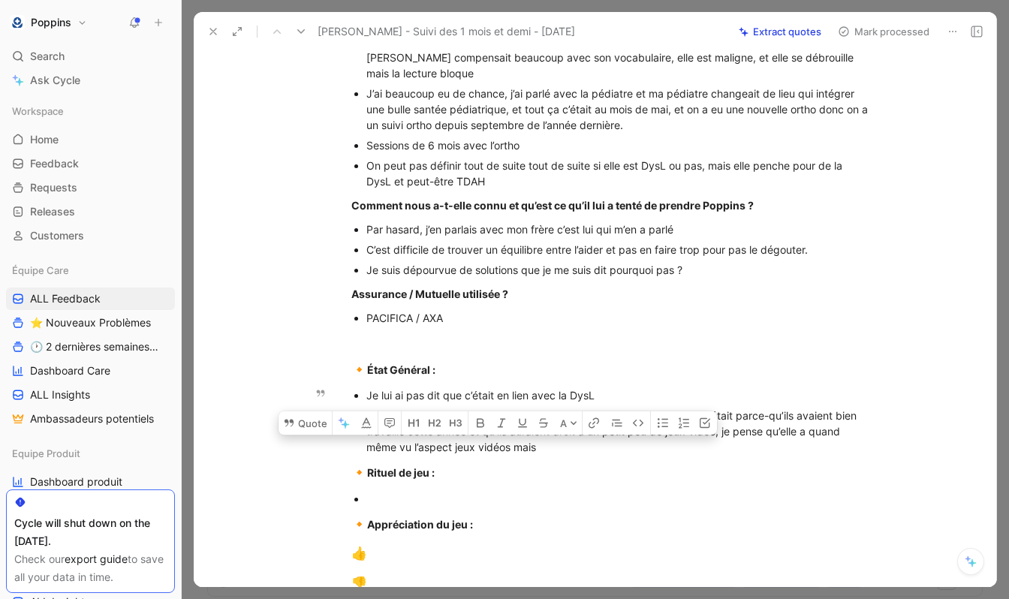
drag, startPoint x: 454, startPoint y: 471, endPoint x: 607, endPoint y: 478, distance: 152.6
click at [607, 455] on div "Je C’était au mois de juillet on a découvert ça, alors on leur a dit que c’étai…" at bounding box center [618, 431] width 505 height 47
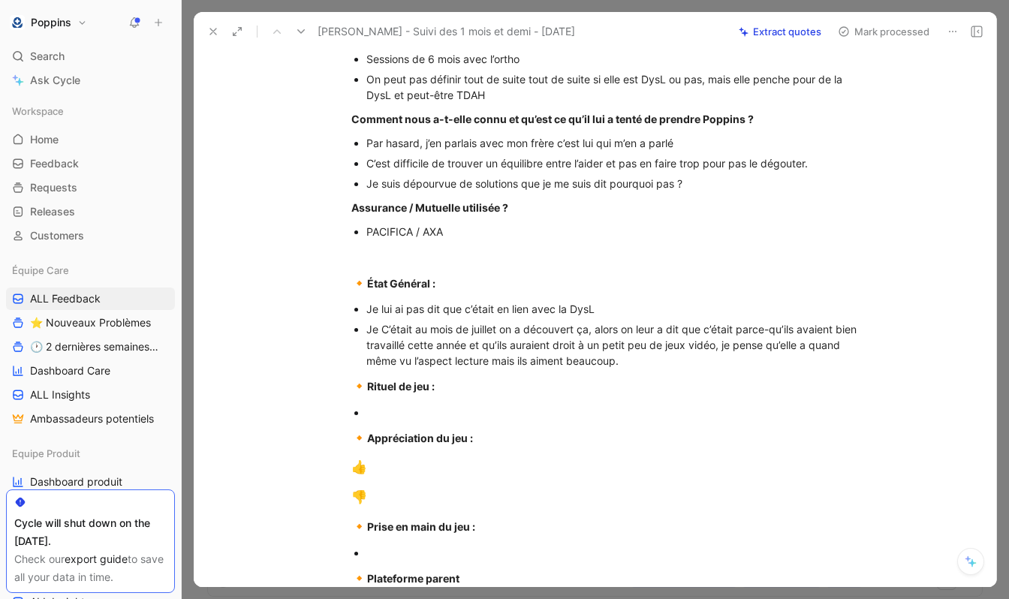
scroll to position [617, 0]
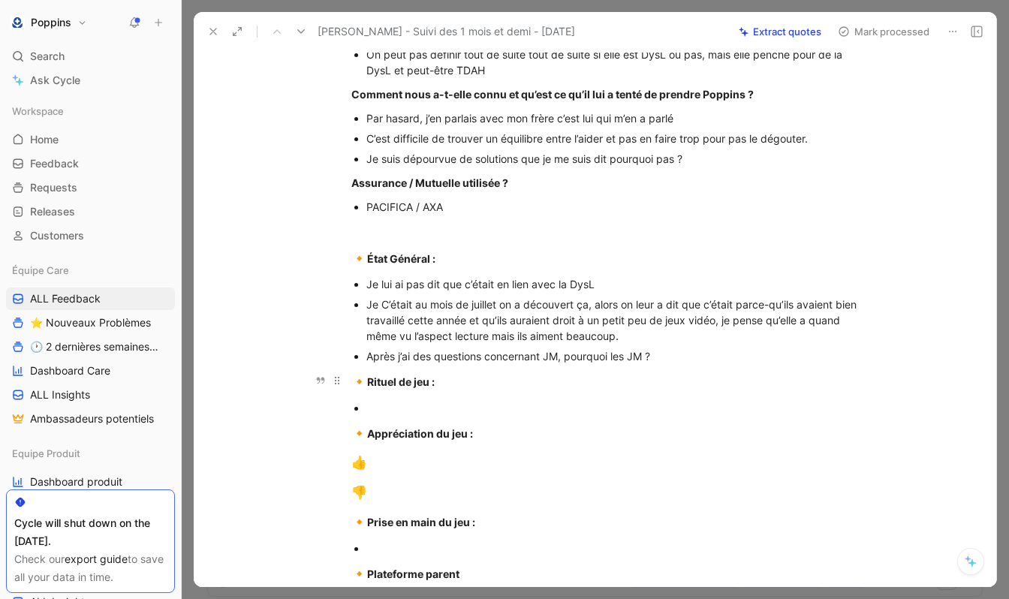
click at [354, 389] on span "🔸" at bounding box center [359, 381] width 16 height 15
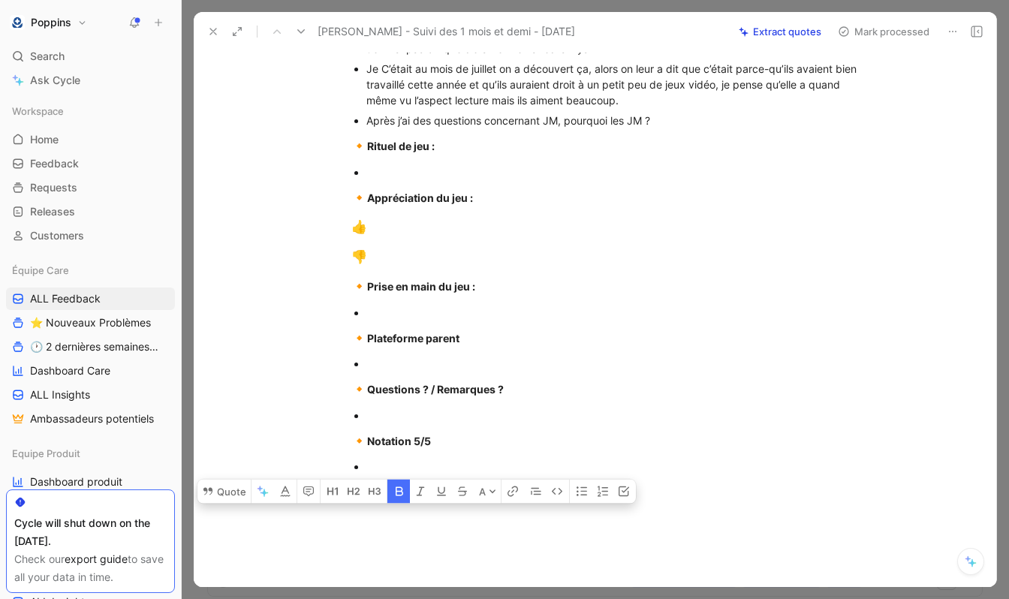
scroll to position [959, 0]
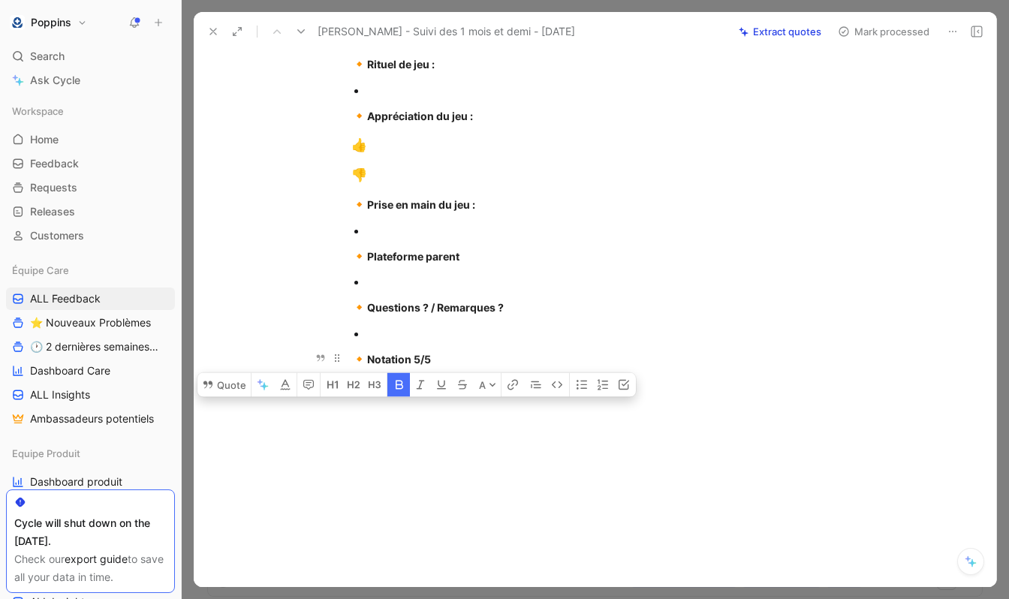
drag, startPoint x: 354, startPoint y: 401, endPoint x: 447, endPoint y: 361, distance: 100.6
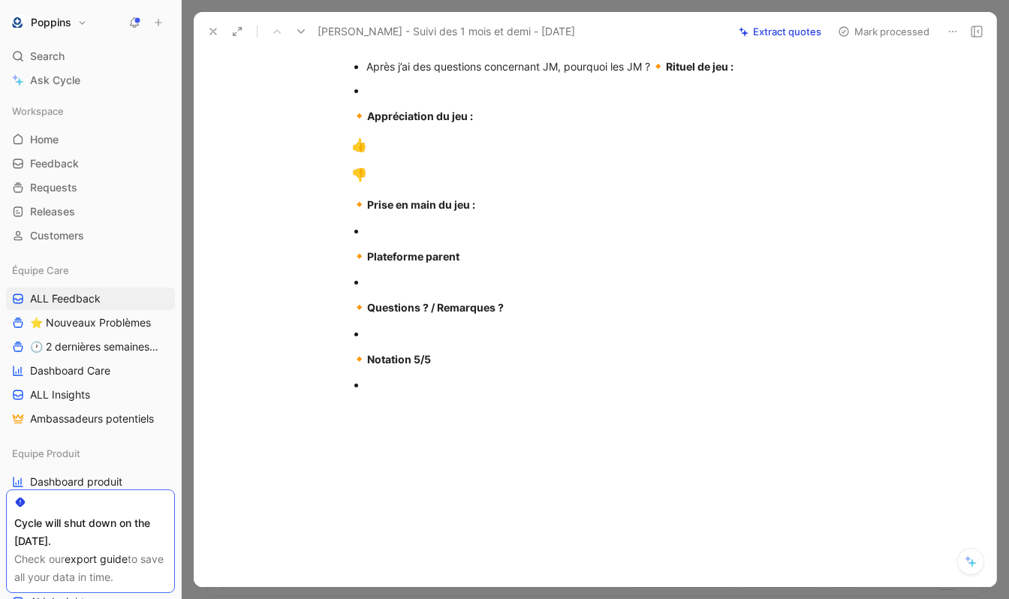
scroll to position [933, 0]
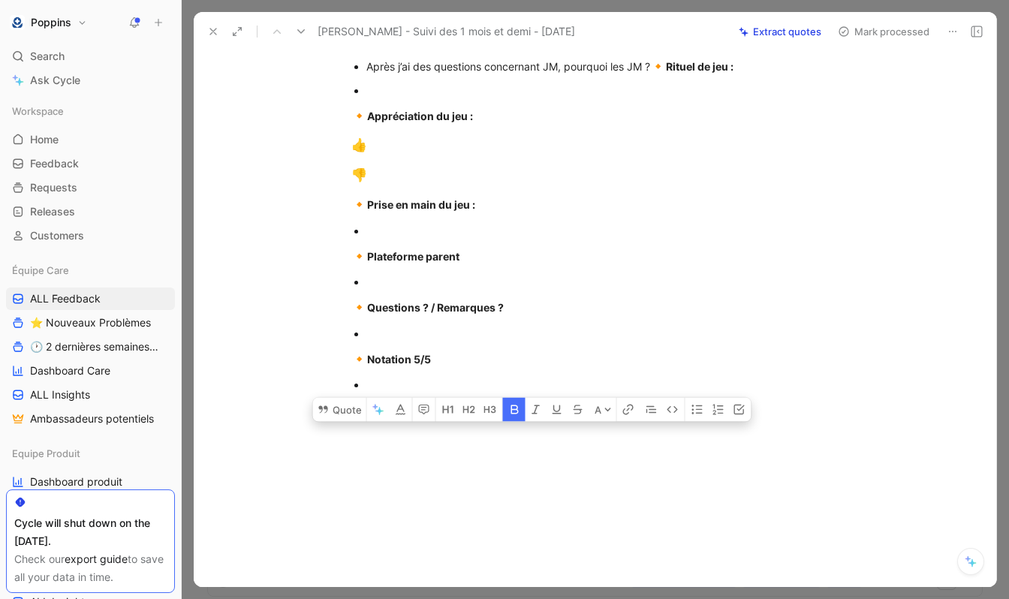
drag, startPoint x: 454, startPoint y: 393, endPoint x: 697, endPoint y: 73, distance: 401.5
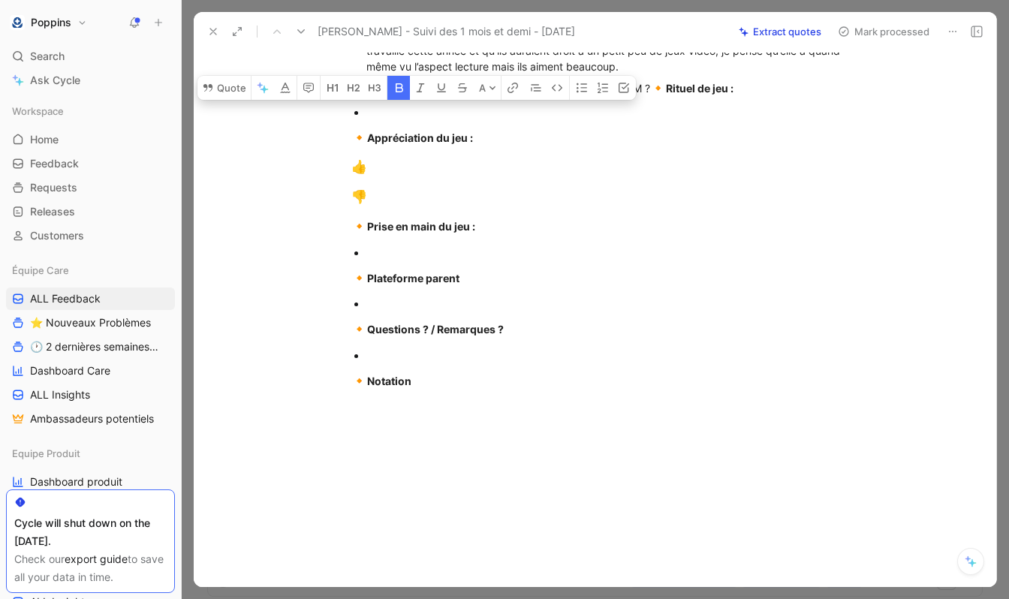
drag, startPoint x: 433, startPoint y: 403, endPoint x: 353, endPoint y: 113, distance: 300.6
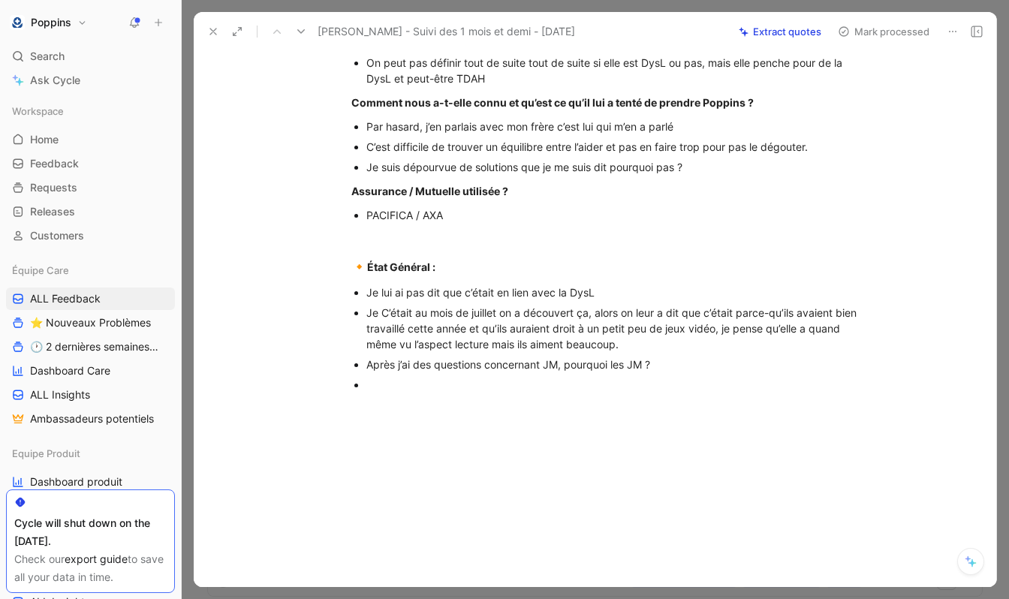
scroll to position [0, 0]
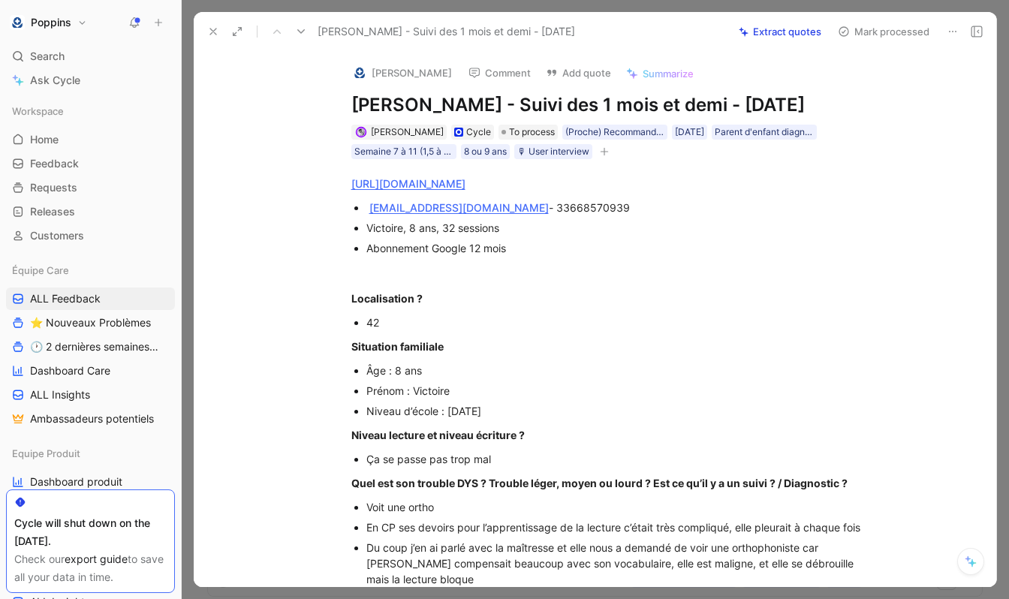
click at [609, 156] on icon "button" at bounding box center [604, 151] width 9 height 9
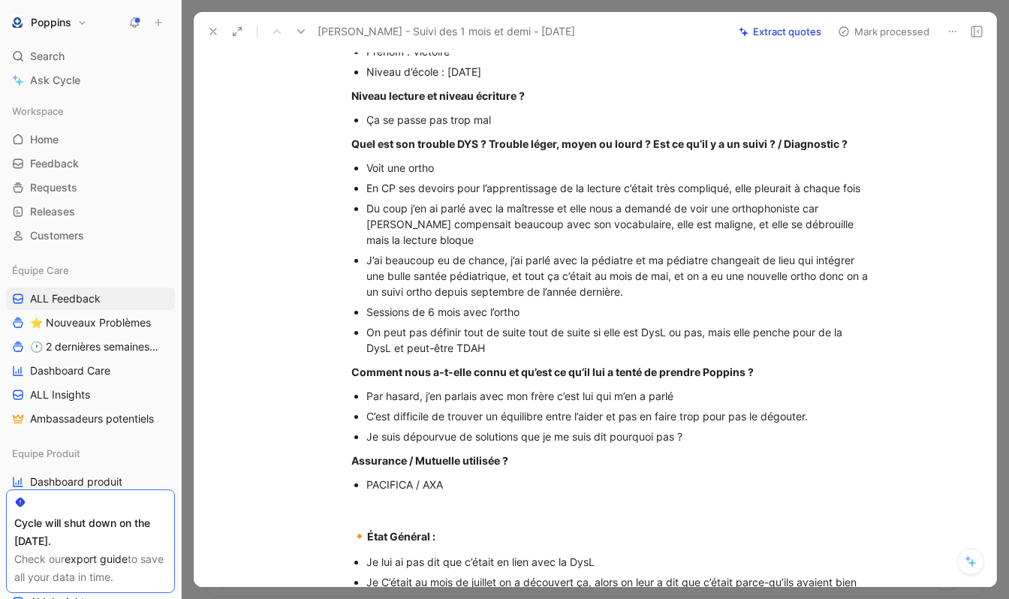
scroll to position [633, 0]
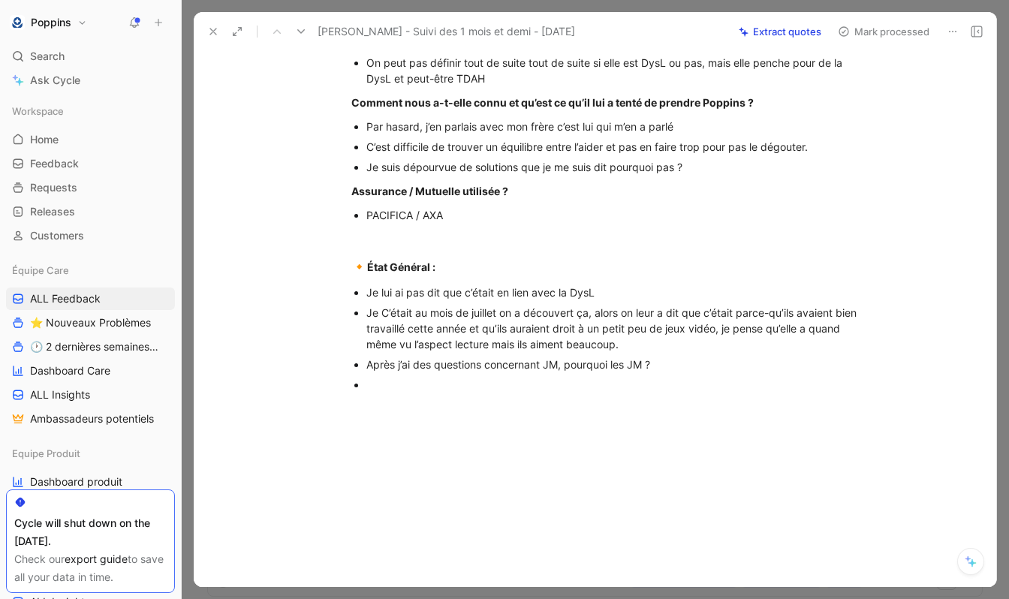
click at [570, 421] on div at bounding box center [610, 496] width 771 height 179
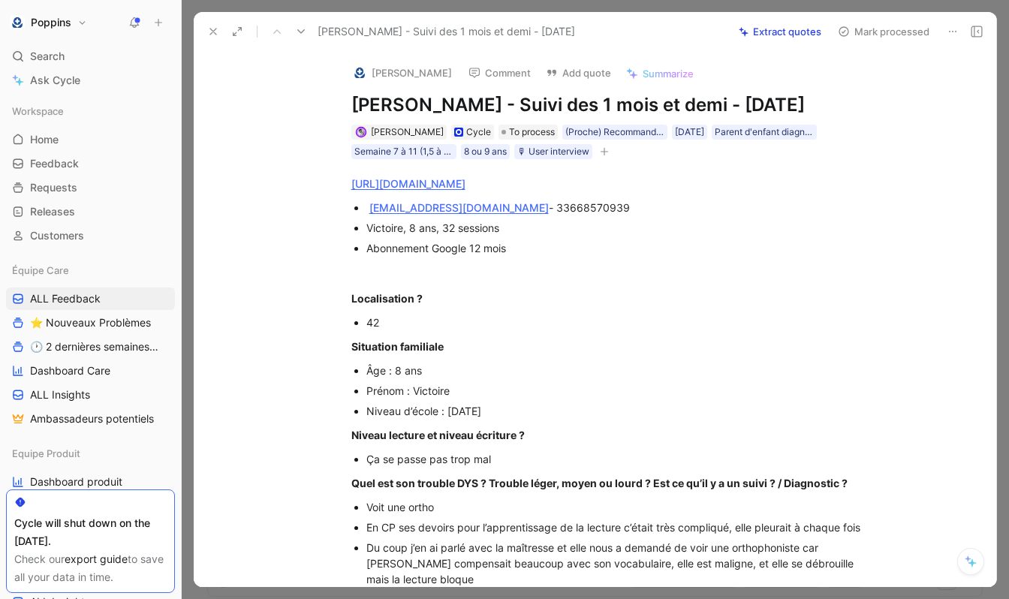
scroll to position [710, 0]
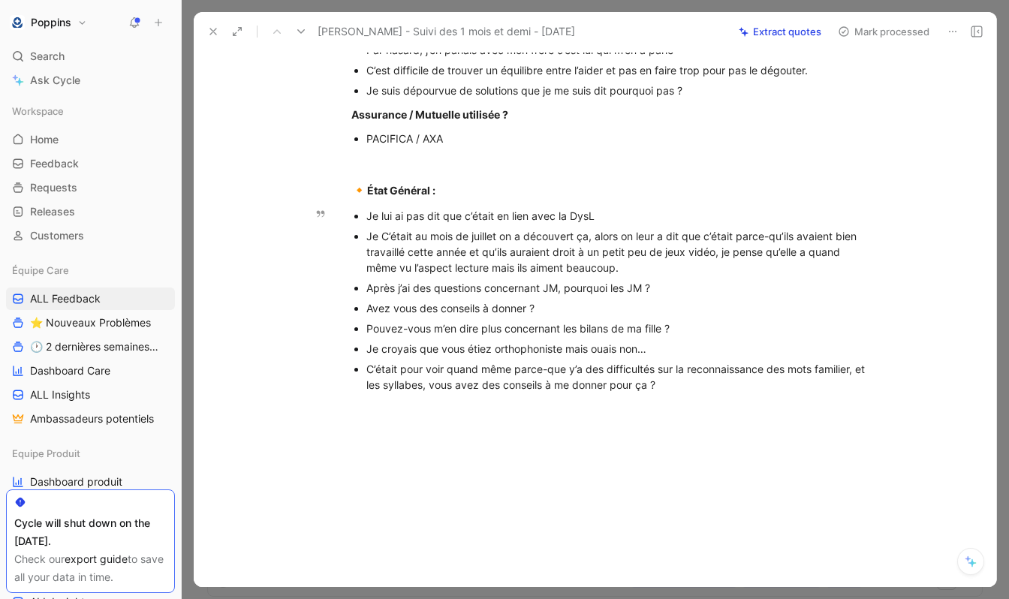
click at [699, 390] on div "C’était pour voir quand même parce-que y’a des difficultés sur la reconnaissanc…" at bounding box center [618, 377] width 505 height 32
click at [439, 165] on div at bounding box center [611, 163] width 520 height 16
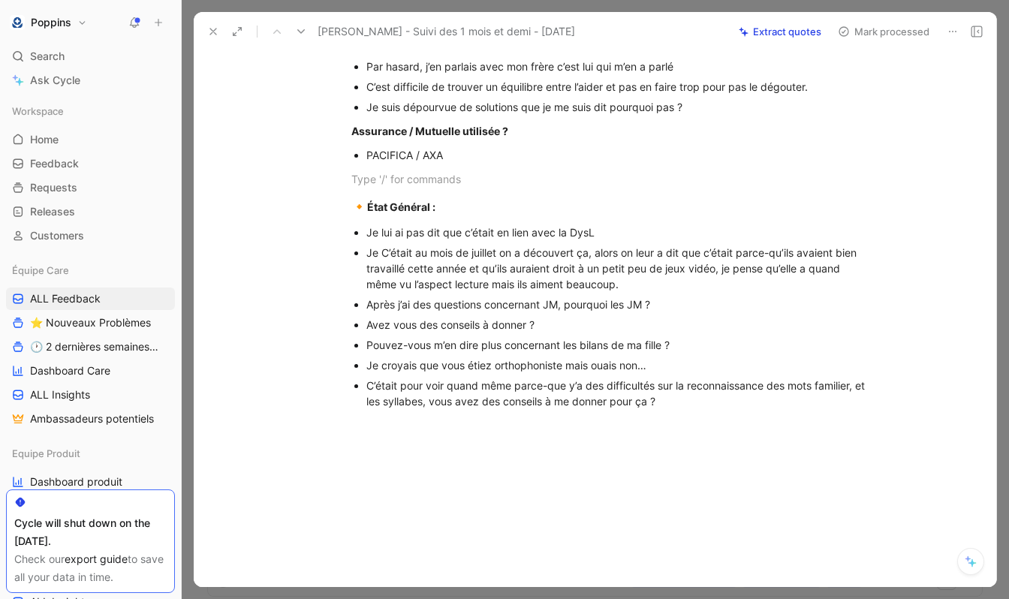
scroll to position [673, 0]
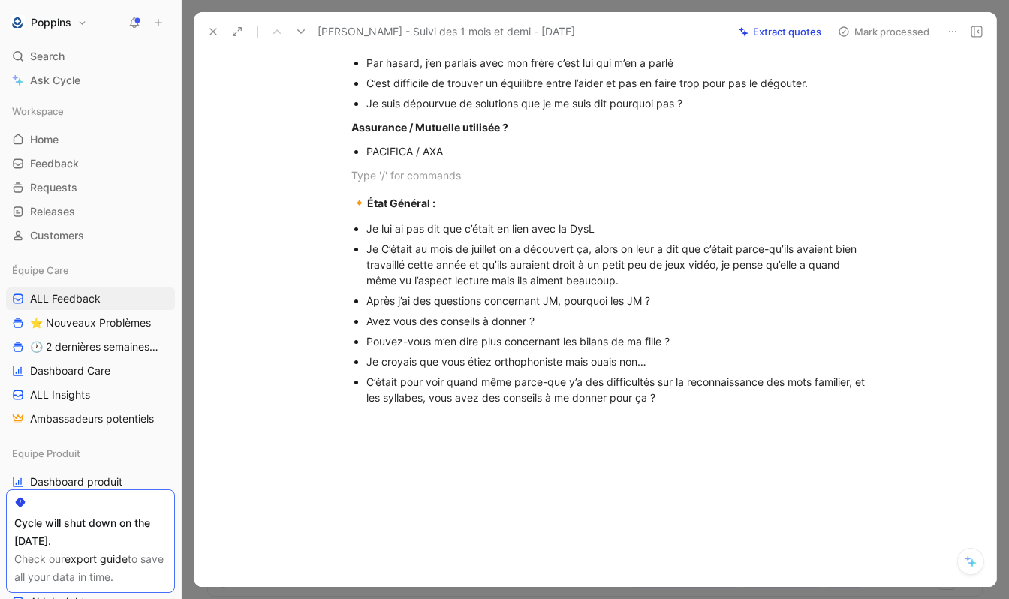
click at [450, 406] on div "C’était pour voir quand même parce-que y’a des difficultés sur la reconnaissanc…" at bounding box center [618, 390] width 505 height 32
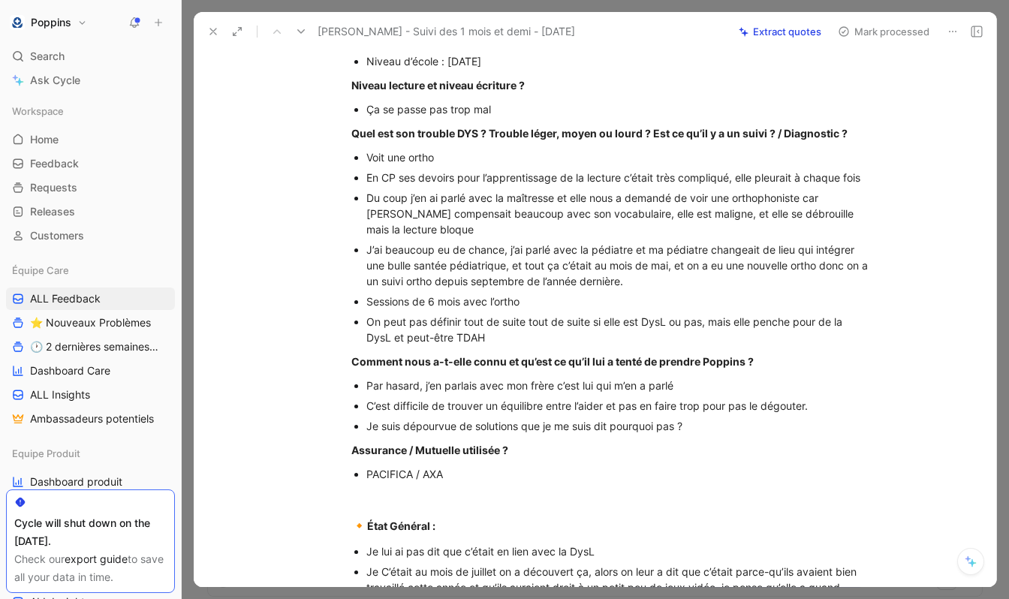
scroll to position [692, 0]
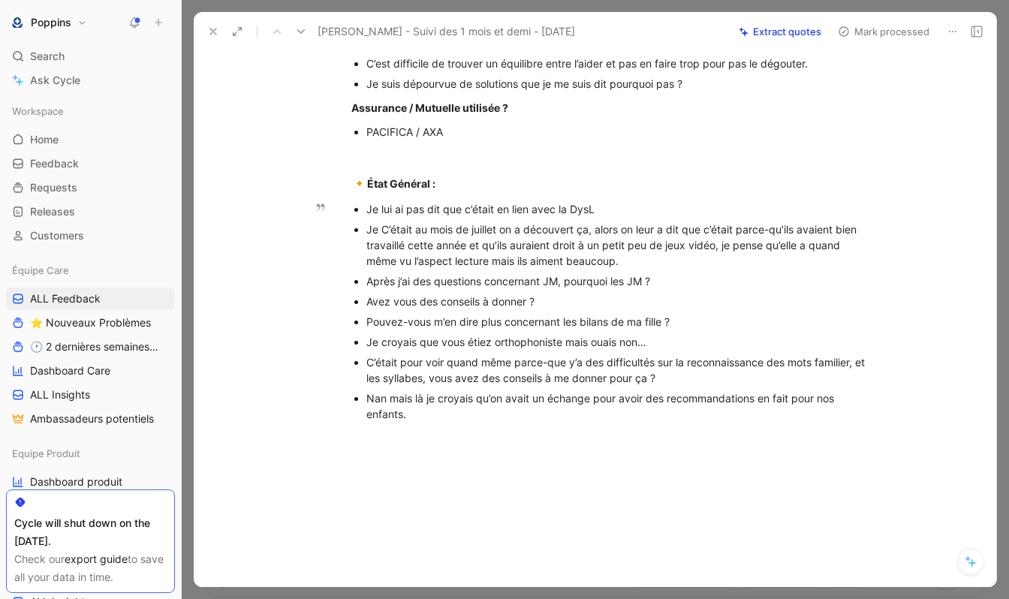
click at [512, 422] on div "Nan mais là je croyais qu’on avait un échange pour avoir des recommandations en…" at bounding box center [618, 406] width 505 height 32
click at [625, 442] on div "Et par rapport à mons fils aussi ? il rentre en [GEOGRAPHIC_DATA] ?" at bounding box center [618, 435] width 505 height 16
click at [628, 442] on div "Et par rapport à mons fils aussi ? il rentre en [GEOGRAPHIC_DATA] ?" at bounding box center [618, 435] width 505 height 16
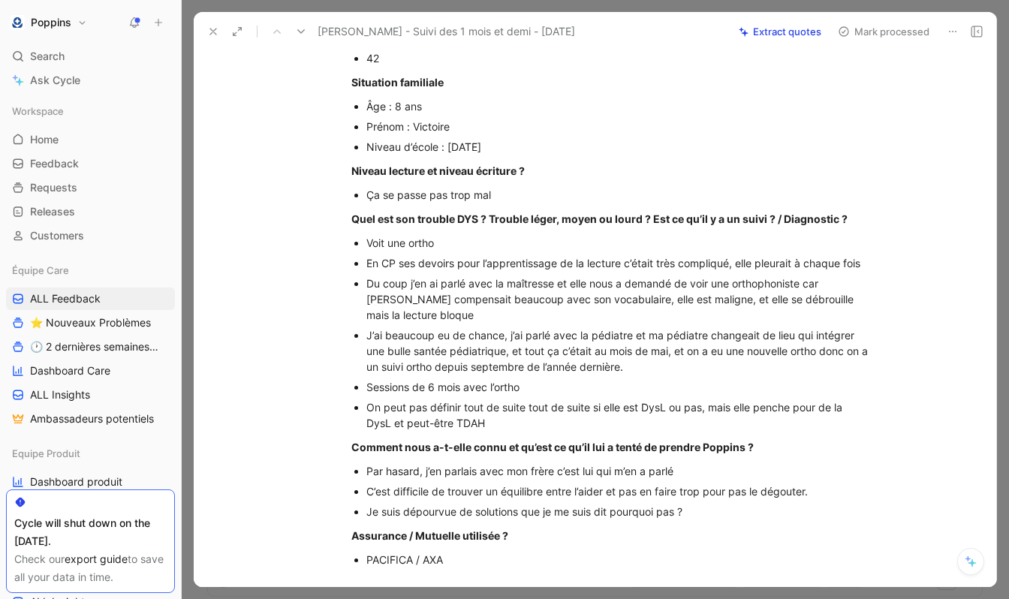
scroll to position [0, 0]
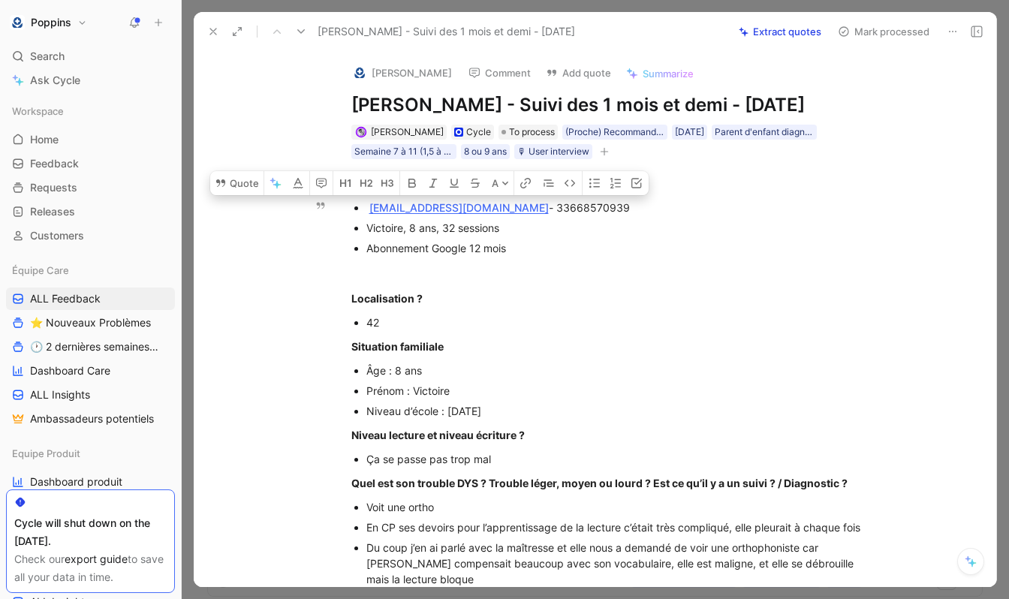
drag, startPoint x: 493, startPoint y: 229, endPoint x: 366, endPoint y: 232, distance: 126.9
click at [366, 216] on div "[EMAIL_ADDRESS][DOMAIN_NAME] - 33668570939" at bounding box center [618, 208] width 505 height 16
click at [556, 280] on div at bounding box center [611, 272] width 520 height 16
drag, startPoint x: 492, startPoint y: 231, endPoint x: 370, endPoint y: 234, distance: 121.7
click at [370, 216] on div "[EMAIL_ADDRESS][DOMAIN_NAME] - 33668570939" at bounding box center [618, 208] width 505 height 16
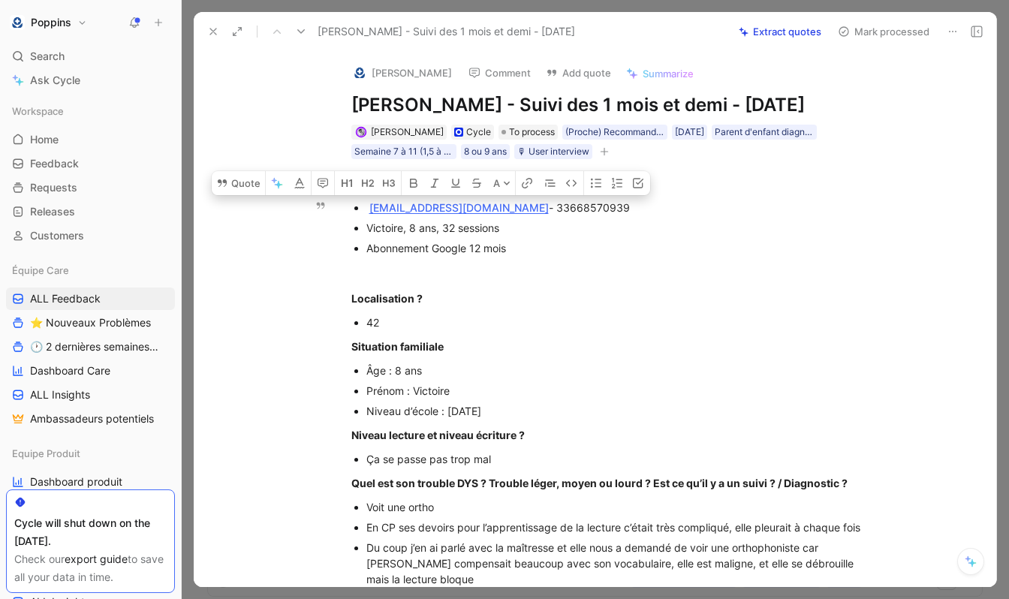
copy div "[EMAIL_ADDRESS][DOMAIN_NAME]"
click at [358, 76] on img at bounding box center [359, 72] width 15 height 15
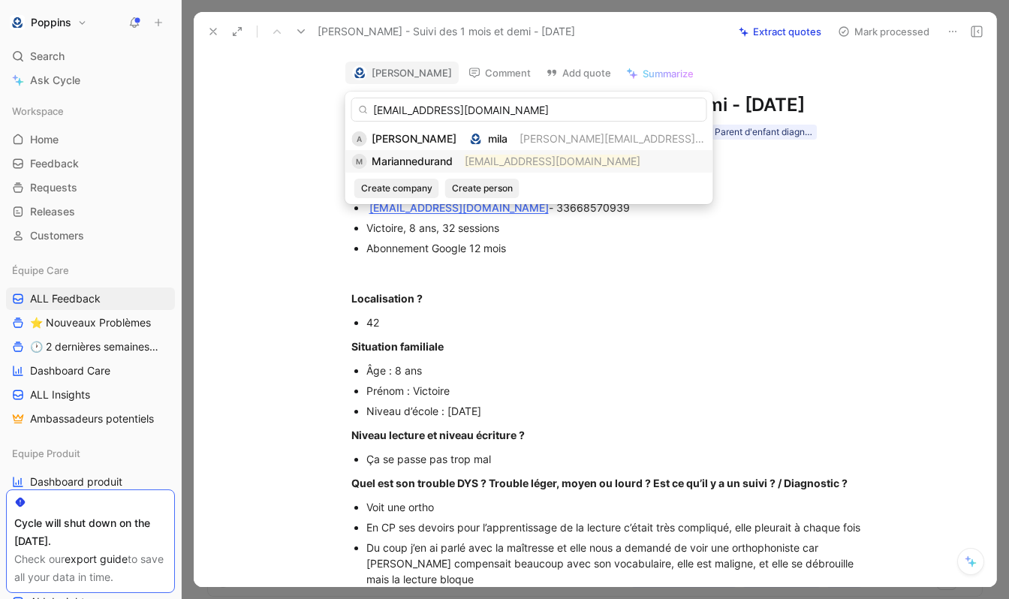
type input "[EMAIL_ADDRESS][DOMAIN_NAME]"
click at [465, 164] on div "M [PERSON_NAME] [PERSON_NAME][EMAIL_ADDRESS][DOMAIN_NAME]" at bounding box center [529, 161] width 354 height 18
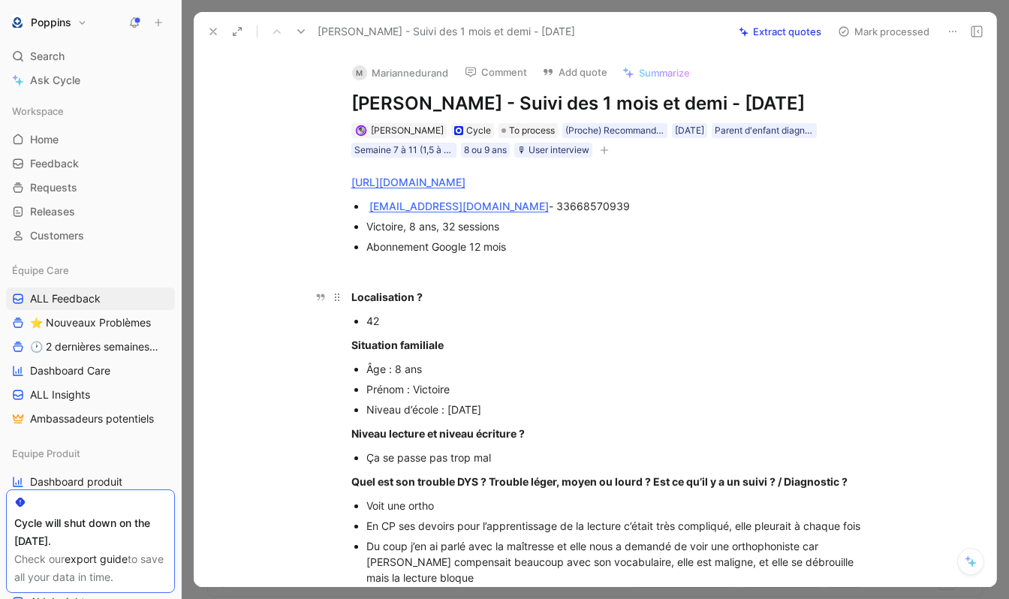
click at [523, 305] on div "Localisation ?" at bounding box center [611, 297] width 520 height 16
click at [612, 158] on button "button" at bounding box center [604, 150] width 15 height 15
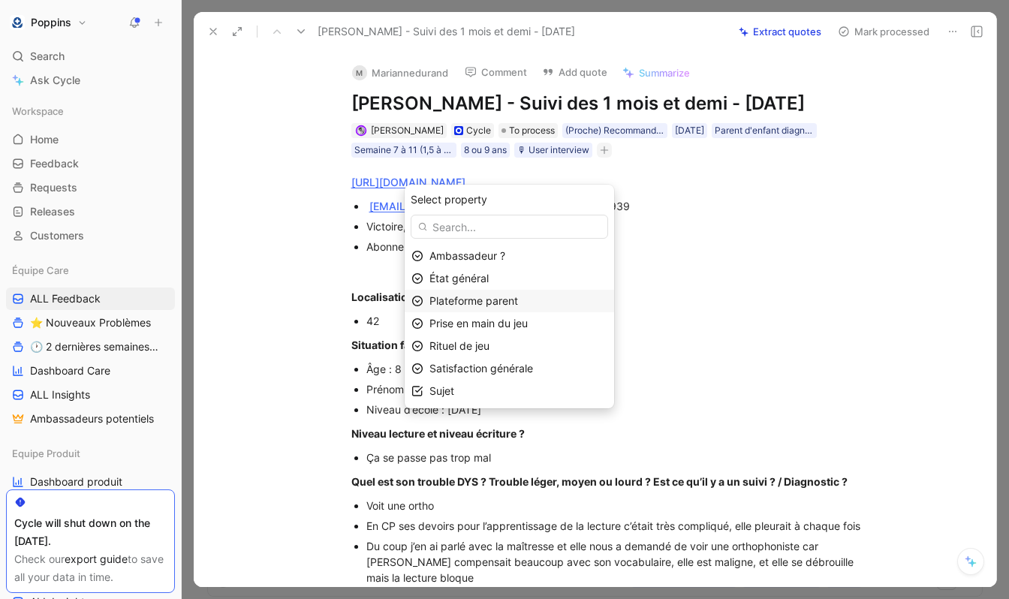
click at [546, 299] on div "Plateforme parent" at bounding box center [519, 301] width 178 height 18
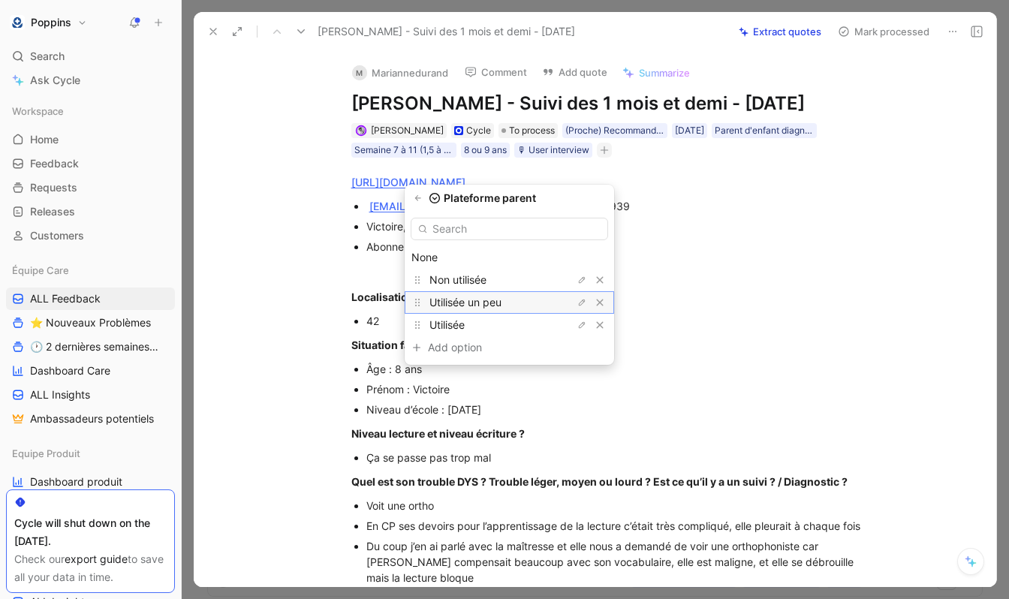
click at [502, 308] on span "Utilisée un peu" at bounding box center [466, 302] width 72 height 13
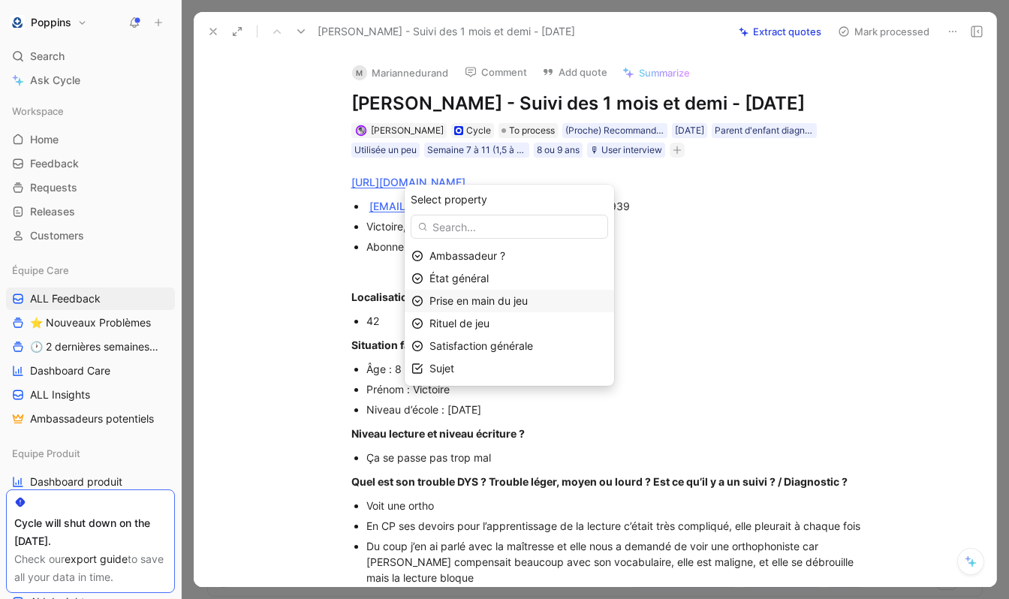
click at [505, 299] on span "Prise en main du jeu" at bounding box center [479, 300] width 98 height 13
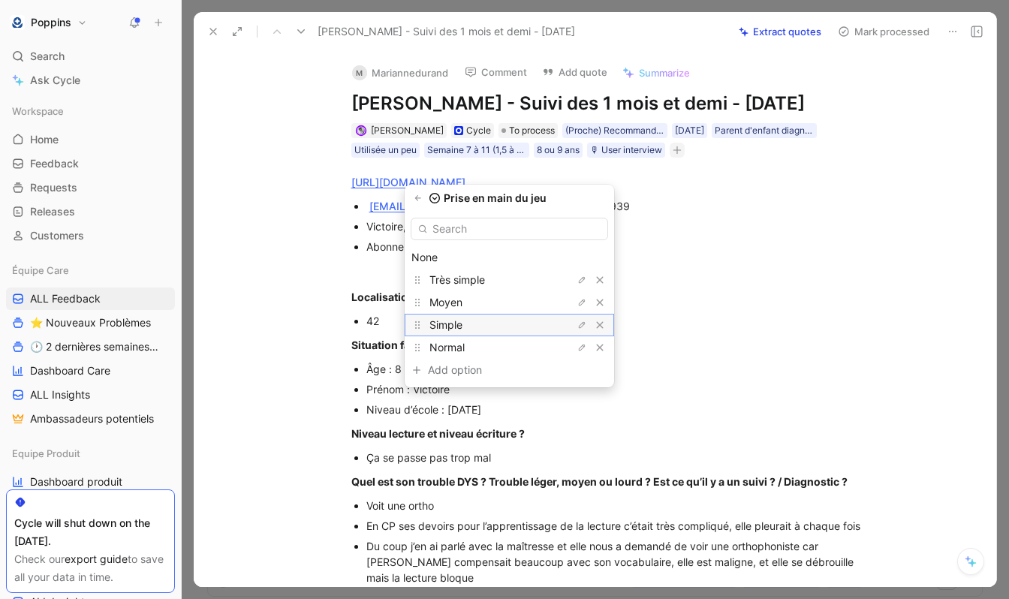
click at [490, 320] on div "Simple" at bounding box center [486, 325] width 113 height 18
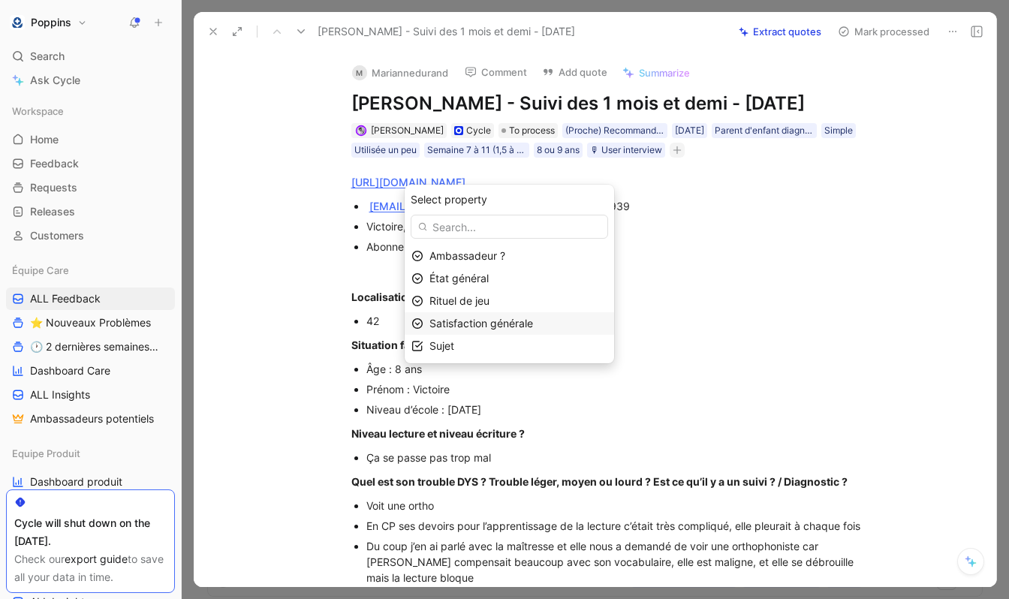
click at [505, 324] on span "Satisfaction générale" at bounding box center [482, 323] width 104 height 13
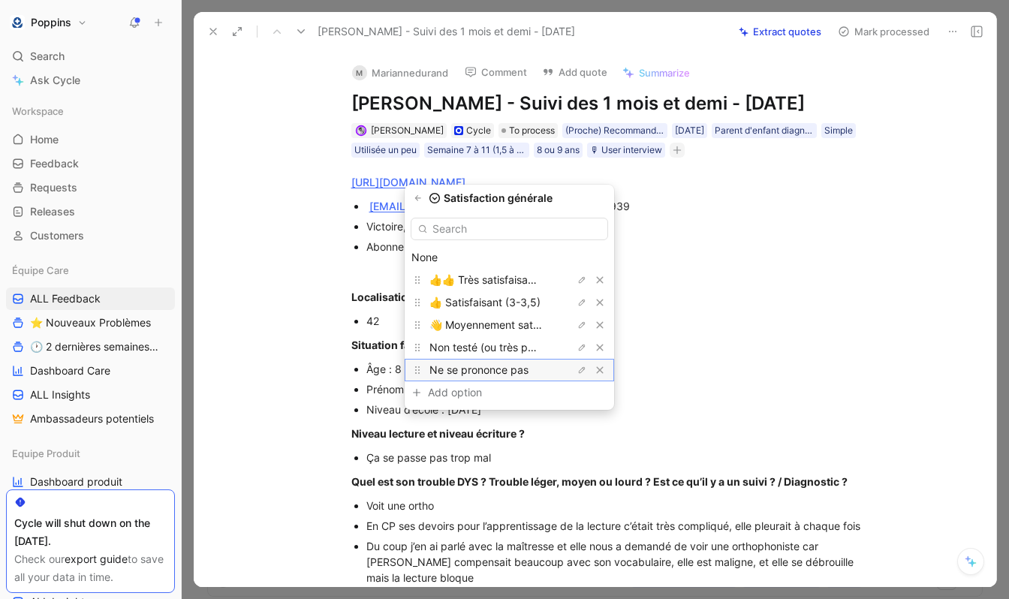
click at [500, 366] on span "Ne se prononce pas" at bounding box center [479, 369] width 99 height 13
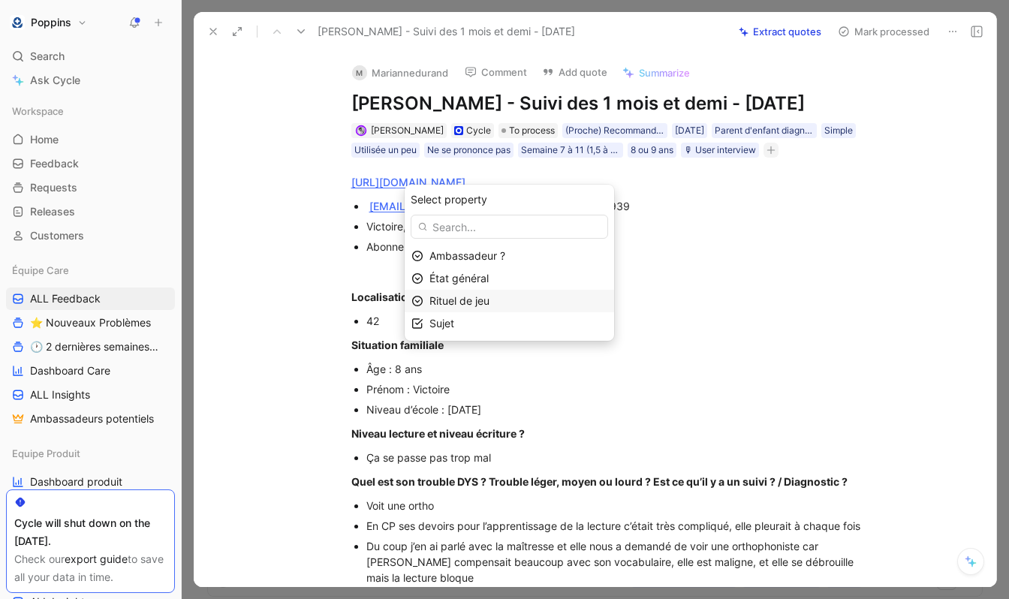
click at [490, 298] on span "Rituel de jeu" at bounding box center [460, 300] width 60 height 13
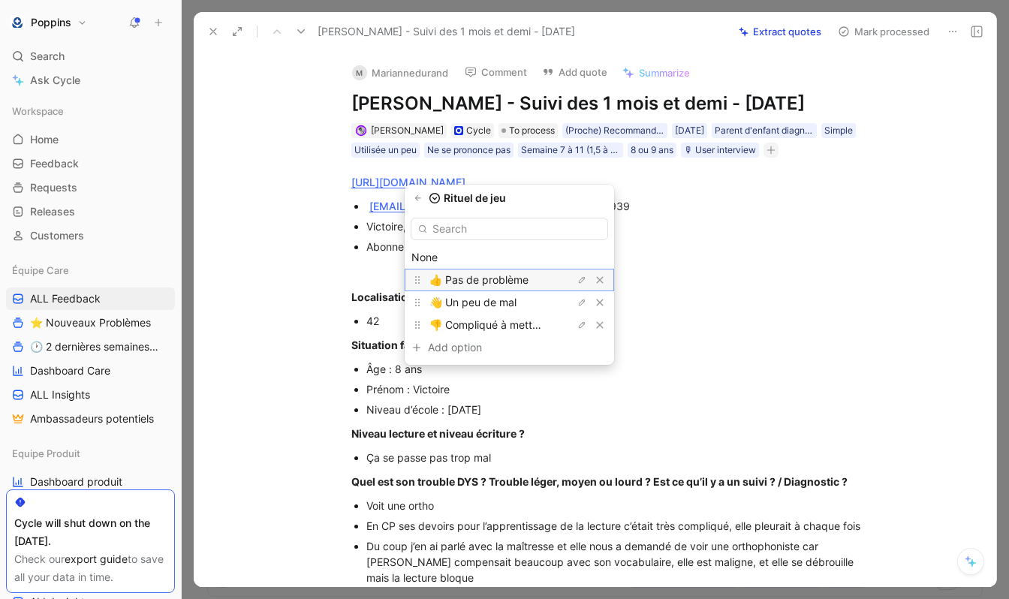
click at [502, 279] on span "👍 Pas de problème" at bounding box center [479, 279] width 99 height 13
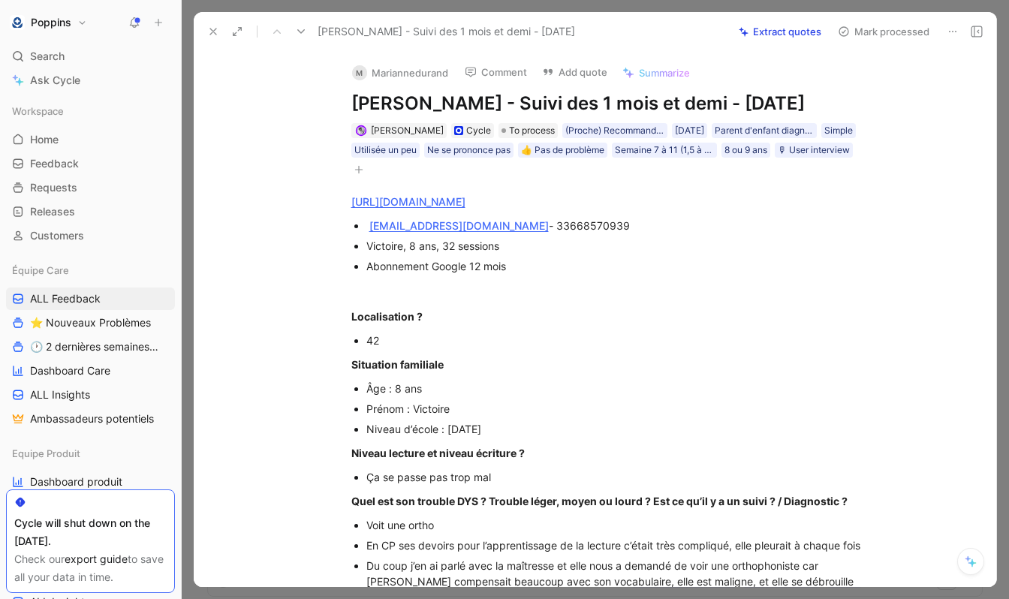
click at [220, 34] on button at bounding box center [213, 31] width 21 height 21
